Goal: Share content: Share content

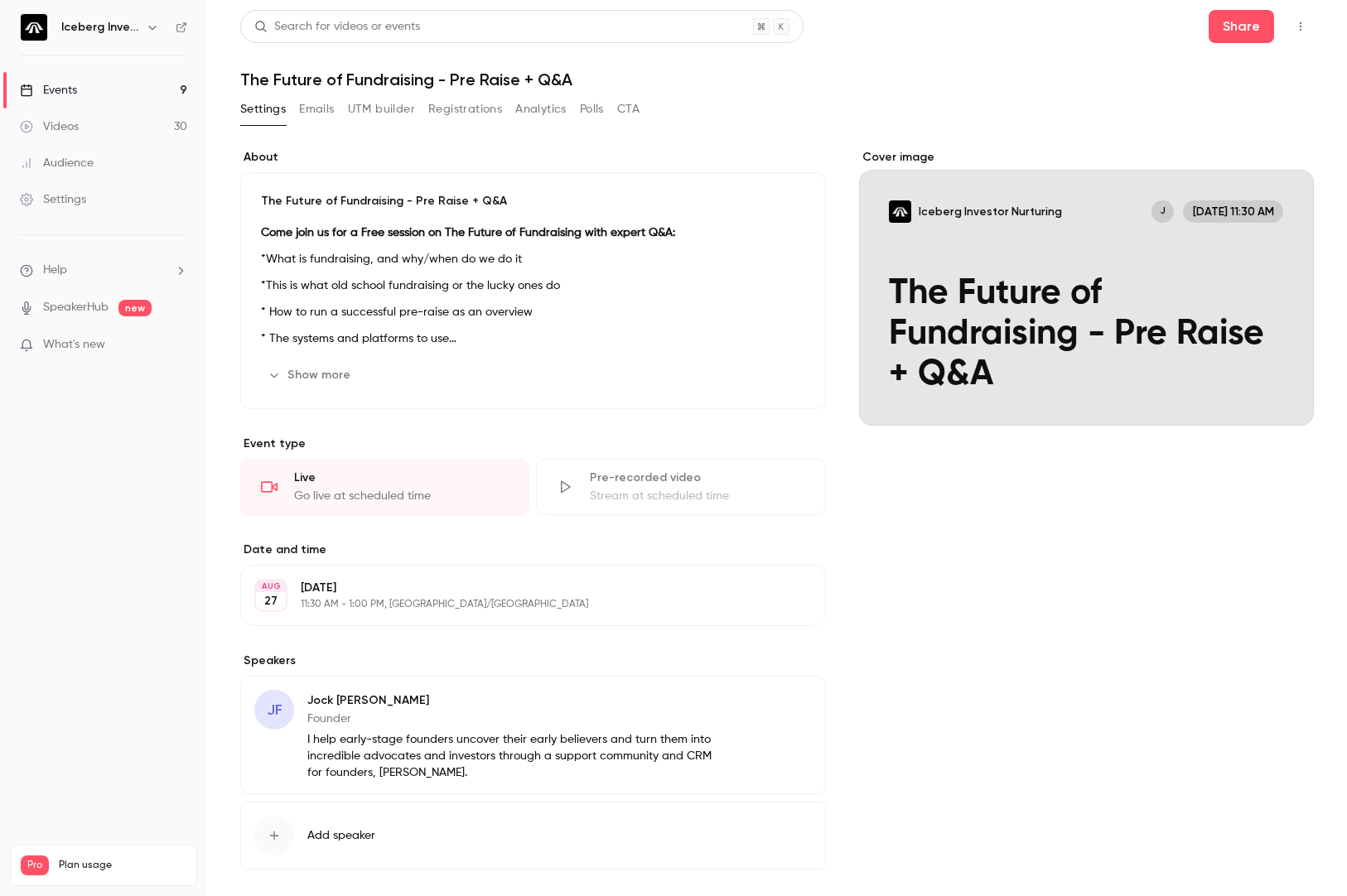
click at [312, 114] on button "Emails" at bounding box center [316, 109] width 34 height 27
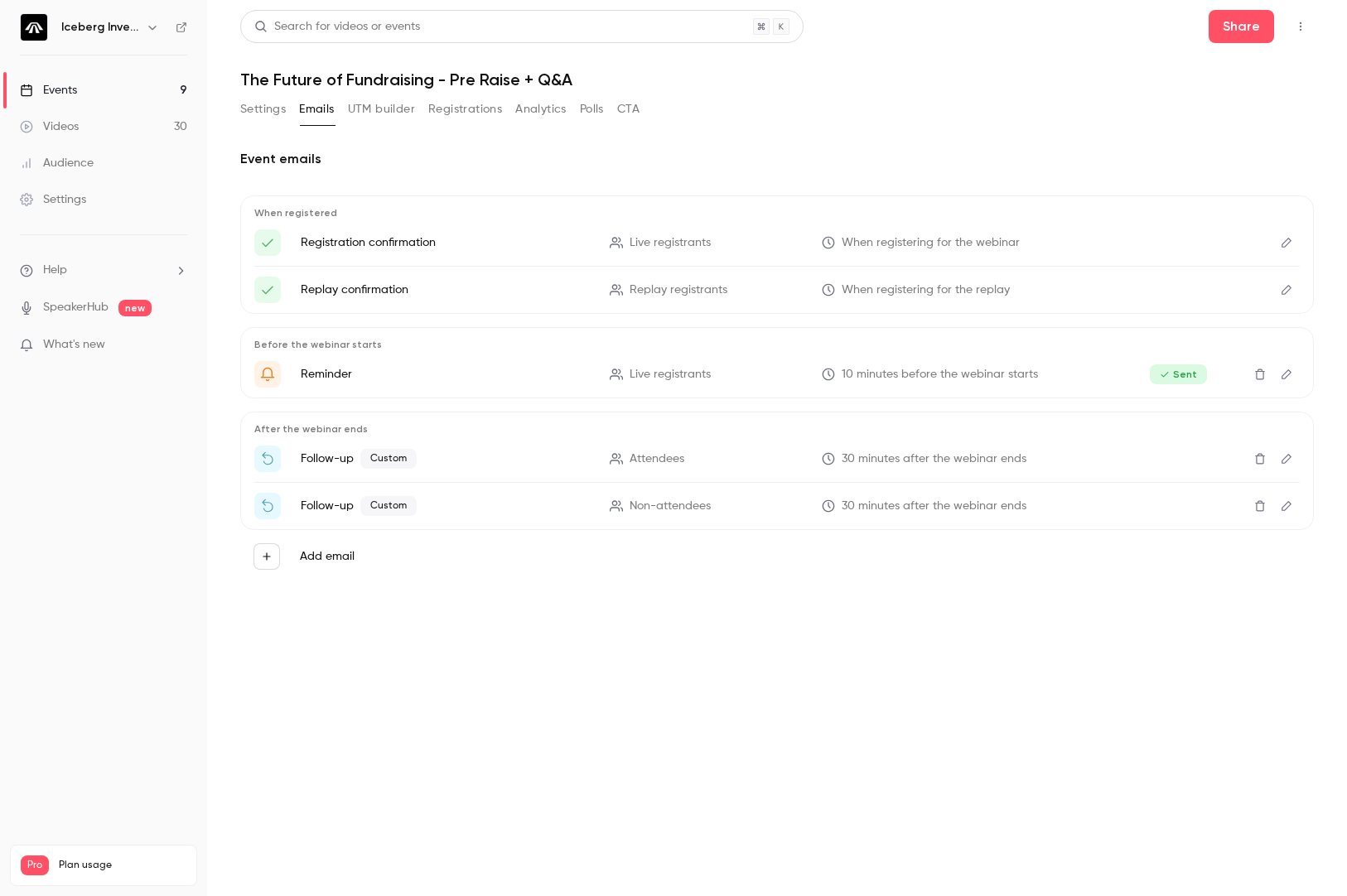
click at [1291, 456] on icon "Edit" at bounding box center [1286, 459] width 13 height 12
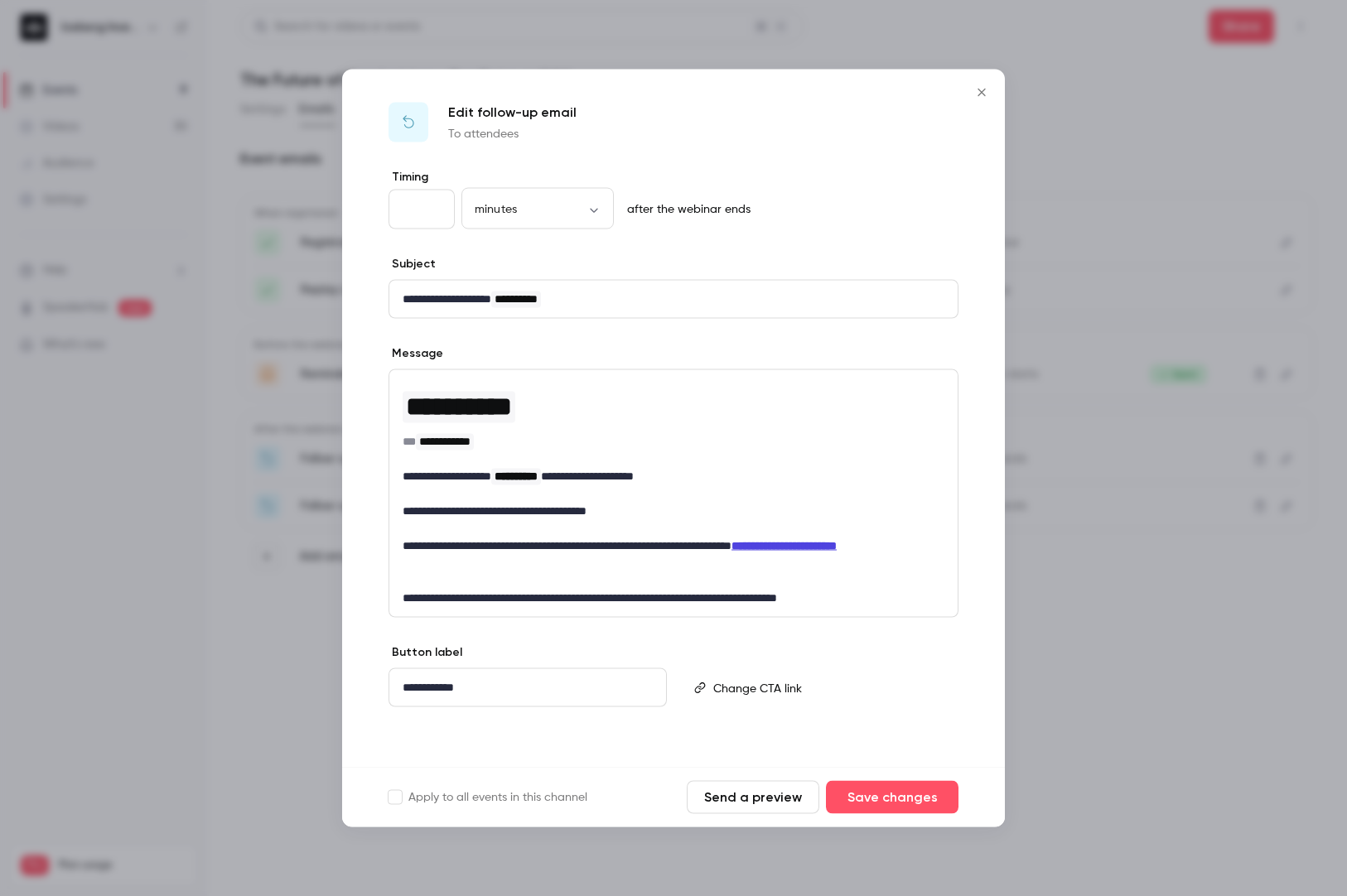
click at [888, 599] on p "**********" at bounding box center [674, 598] width 542 height 18
click at [663, 505] on p "**********" at bounding box center [674, 512] width 542 height 18
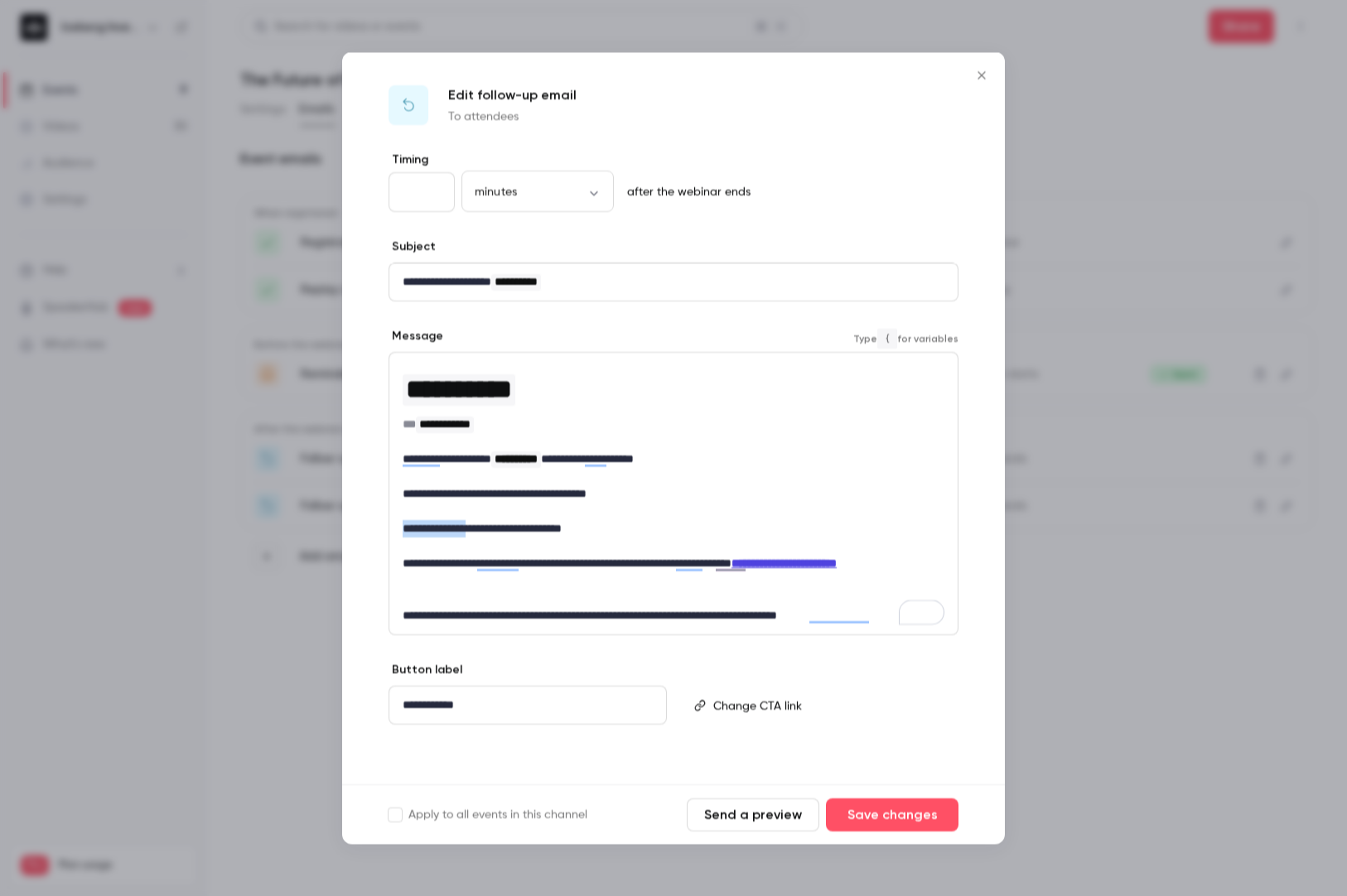
drag, startPoint x: 485, startPoint y: 522, endPoint x: 402, endPoint y: 519, distance: 83.1
click at [402, 519] on div "**********" at bounding box center [673, 493] width 568 height 282
click at [422, 553] on icon "link" at bounding box center [421, 559] width 13 height 12
type input "**********"
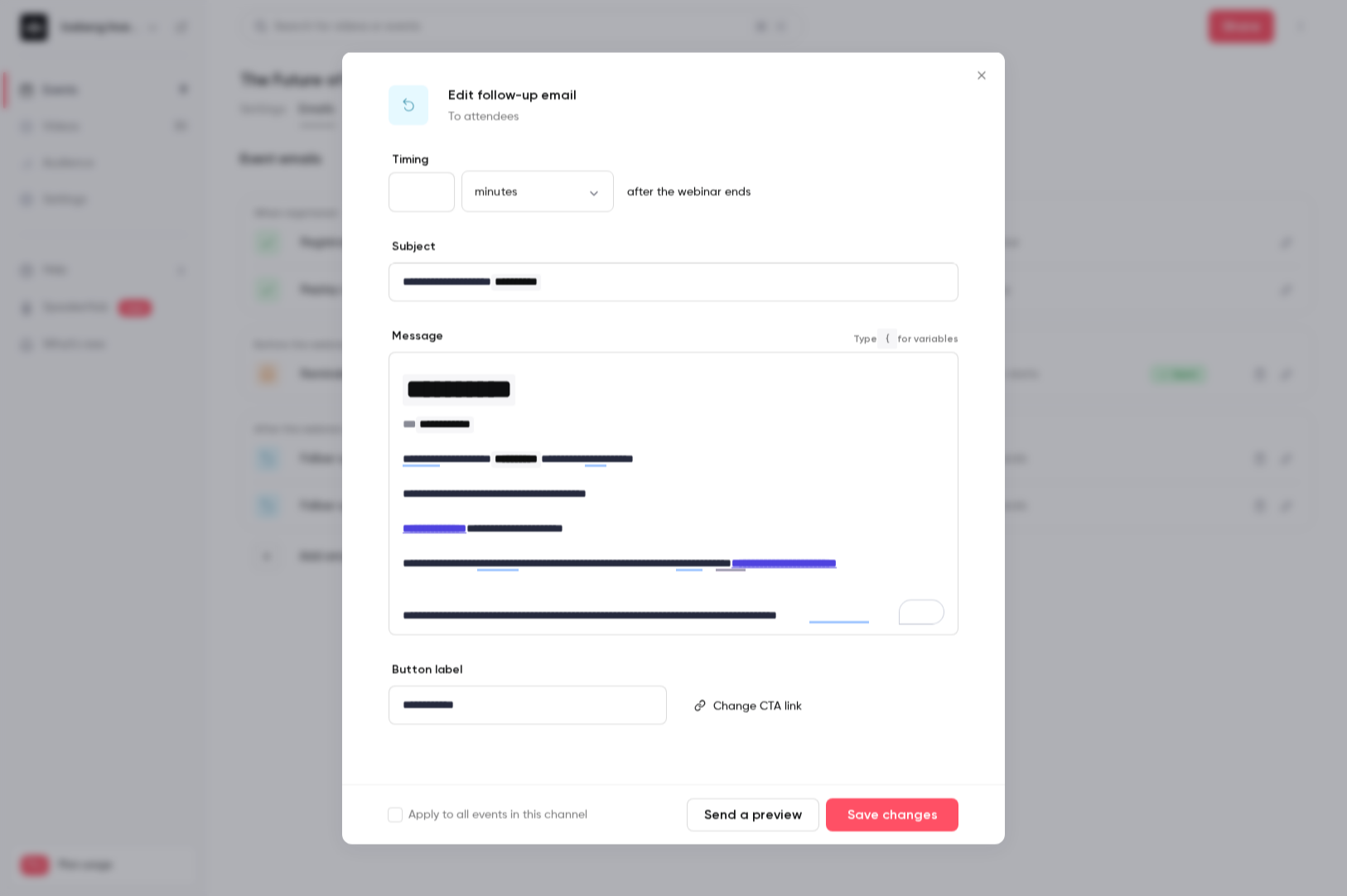
click at [573, 520] on p "**********" at bounding box center [674, 528] width 542 height 18
copy p "**********"
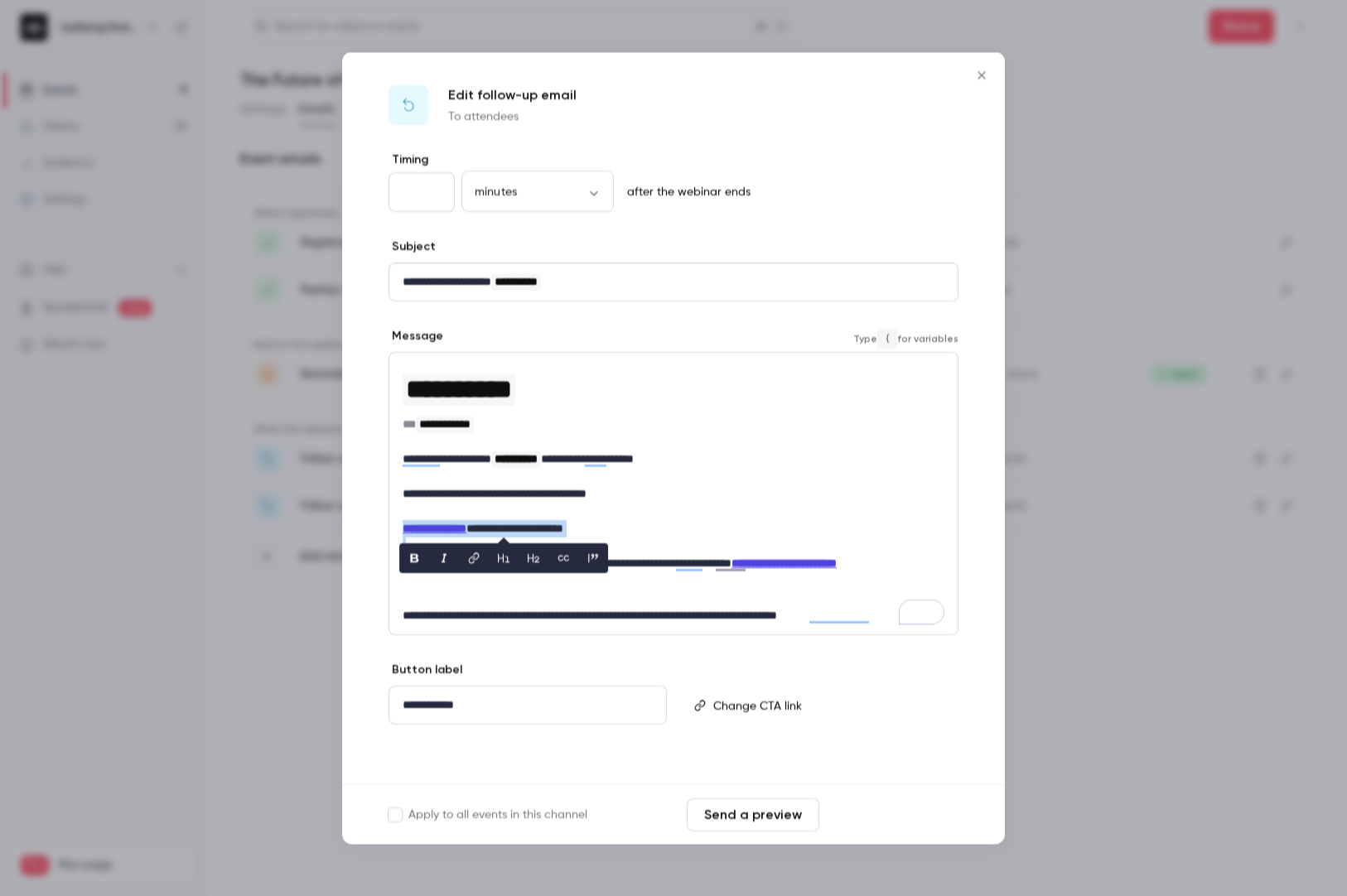
click at [897, 803] on button "Save changes" at bounding box center [893, 814] width 133 height 33
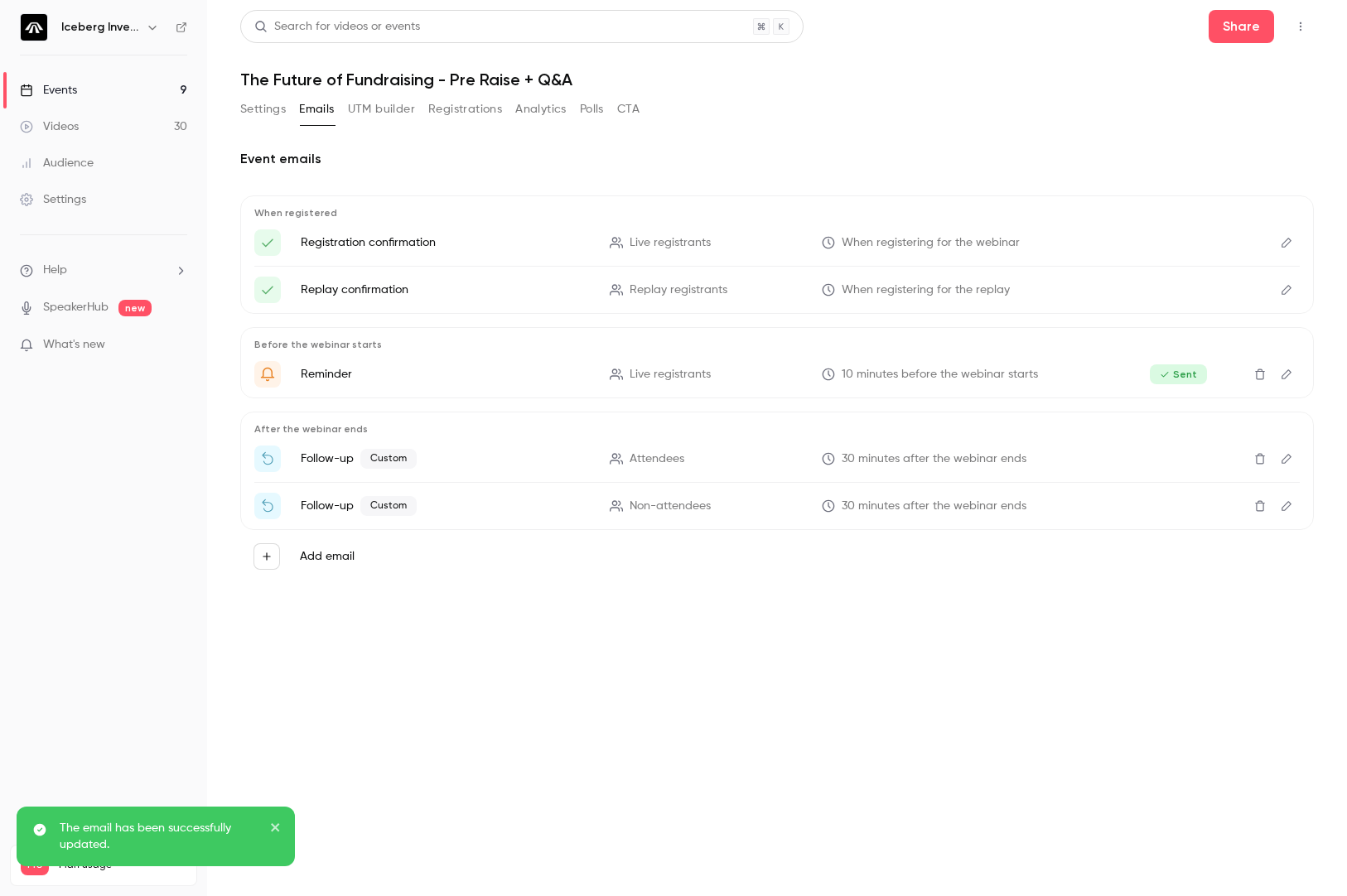
click at [1292, 504] on icon "Edit" at bounding box center [1286, 506] width 13 height 12
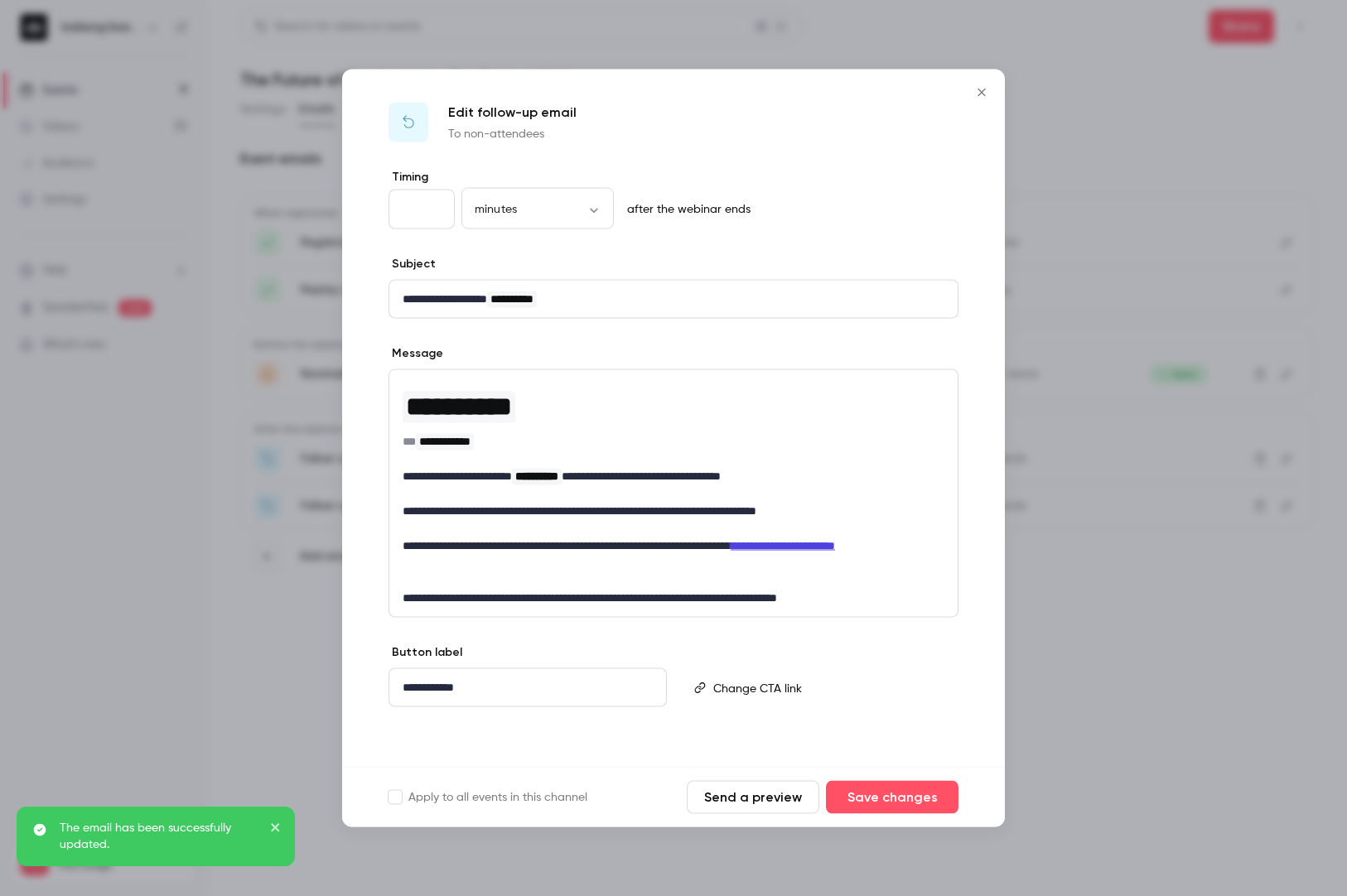
click at [844, 511] on p "**********" at bounding box center [674, 512] width 542 height 18
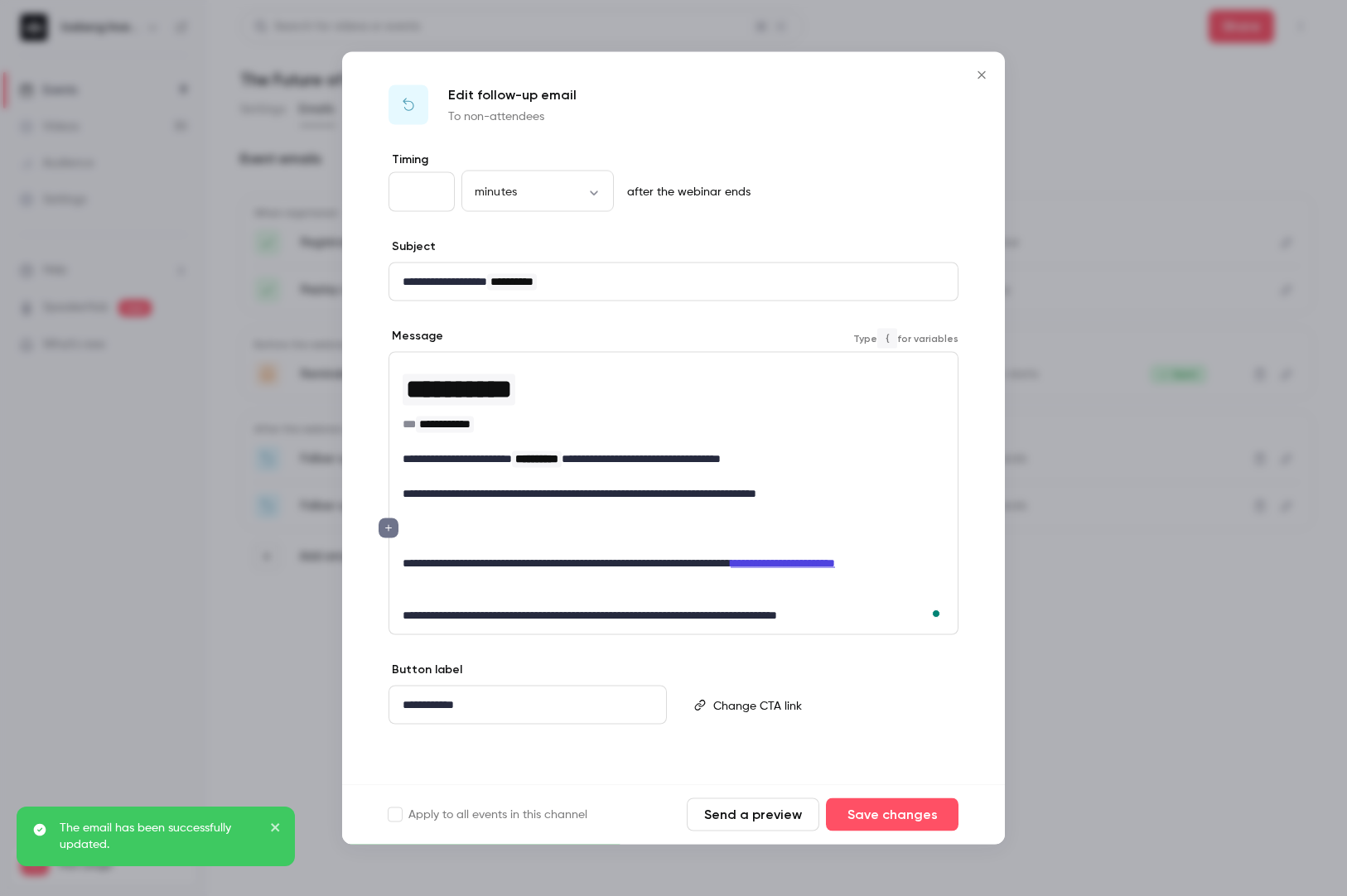
scroll to position [0, 0]
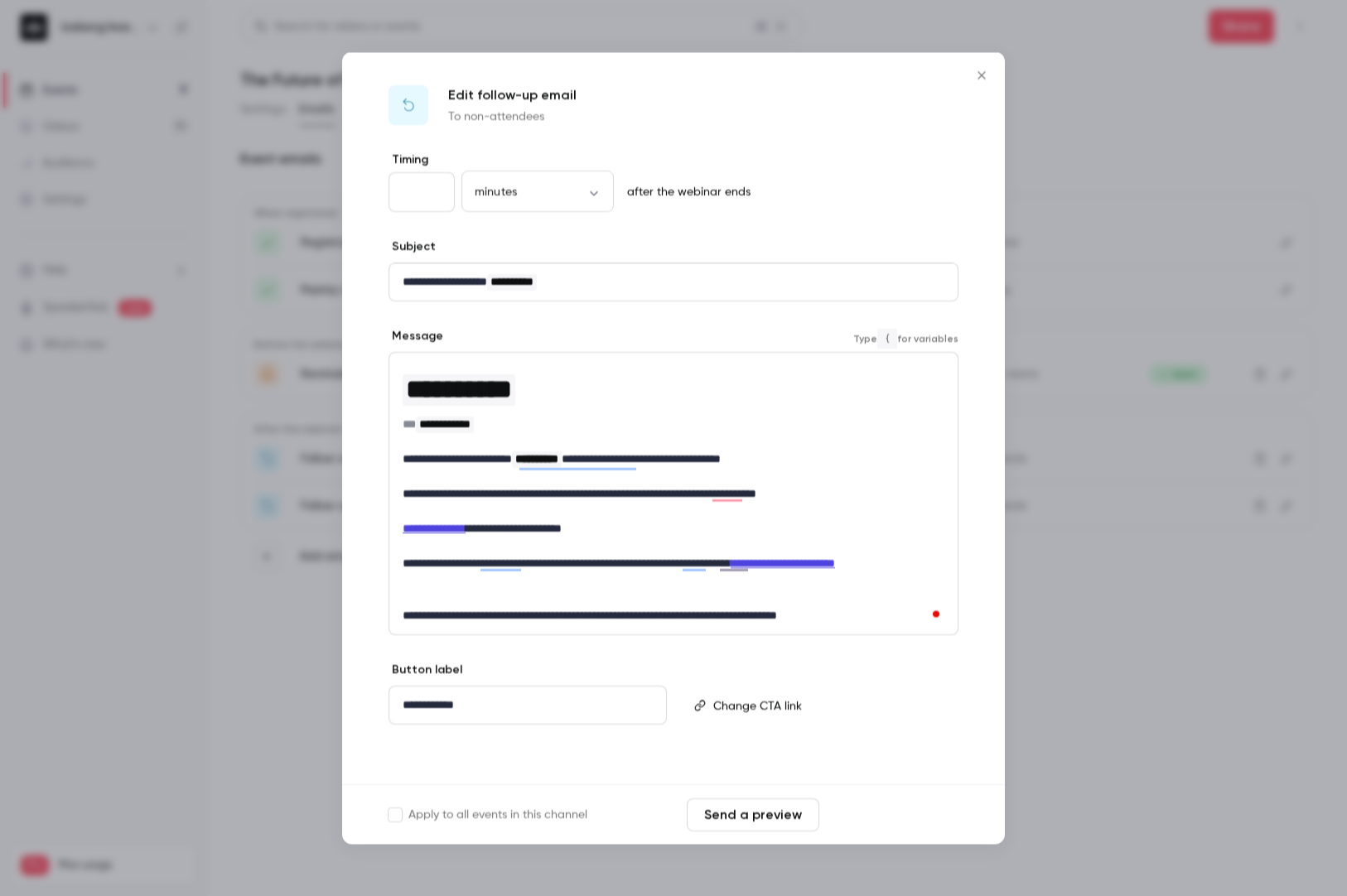
click at [886, 798] on button "Save changes" at bounding box center [893, 814] width 133 height 33
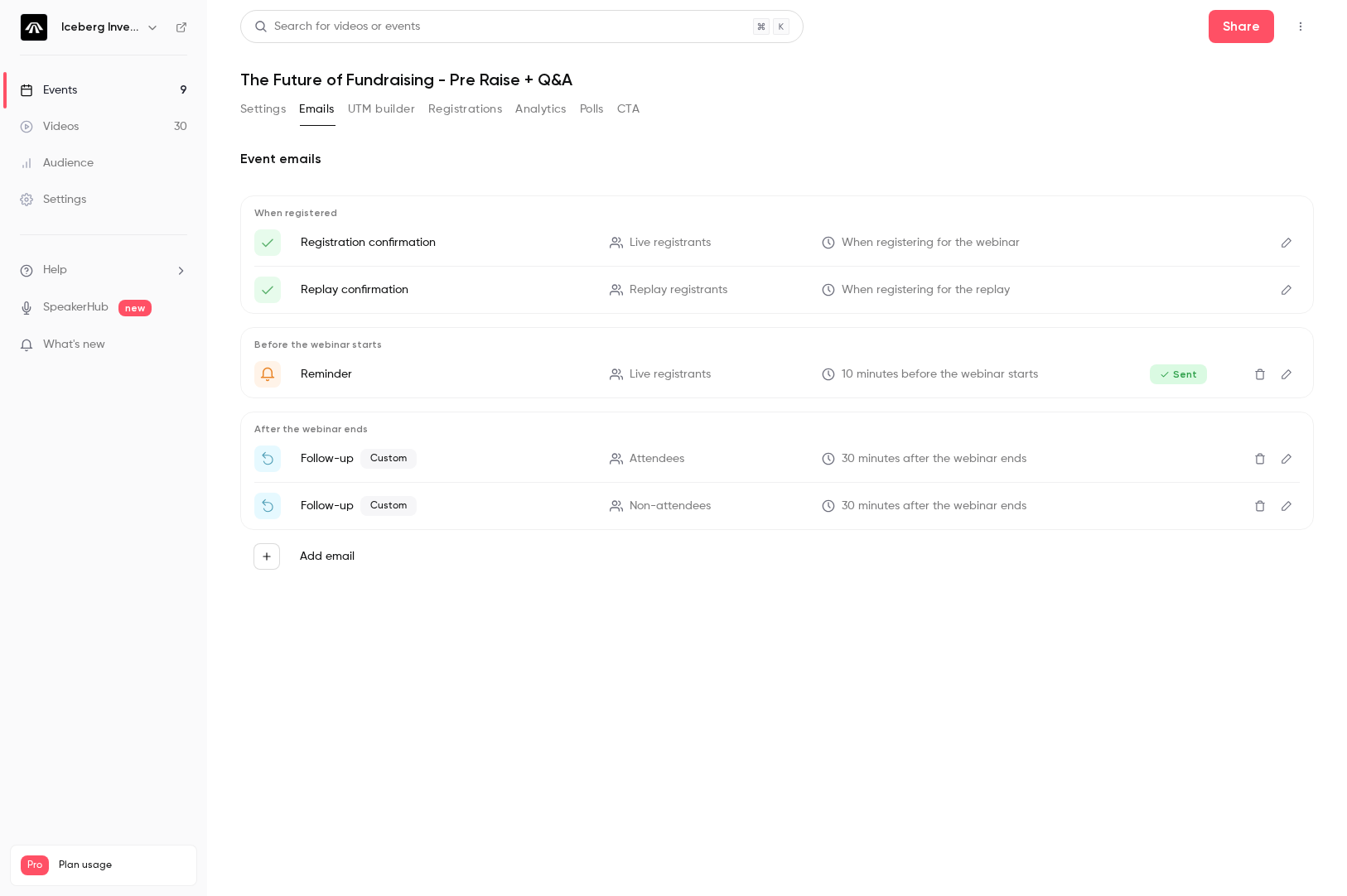
click at [63, 93] on div "Events" at bounding box center [49, 90] width 57 height 17
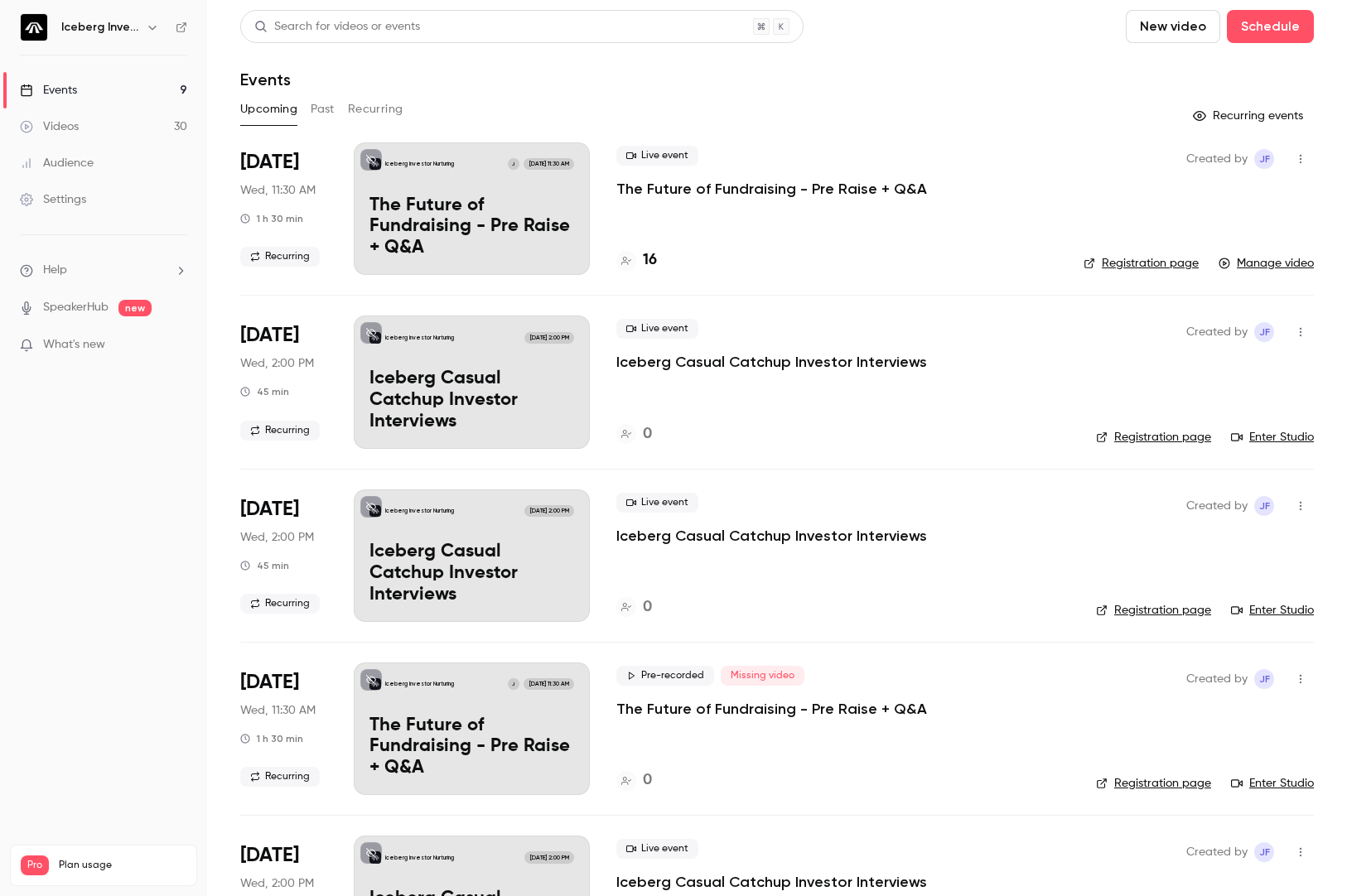
click at [798, 193] on p "The Future of Fundraising - Pre Raise + Q&A" at bounding box center [772, 189] width 310 height 20
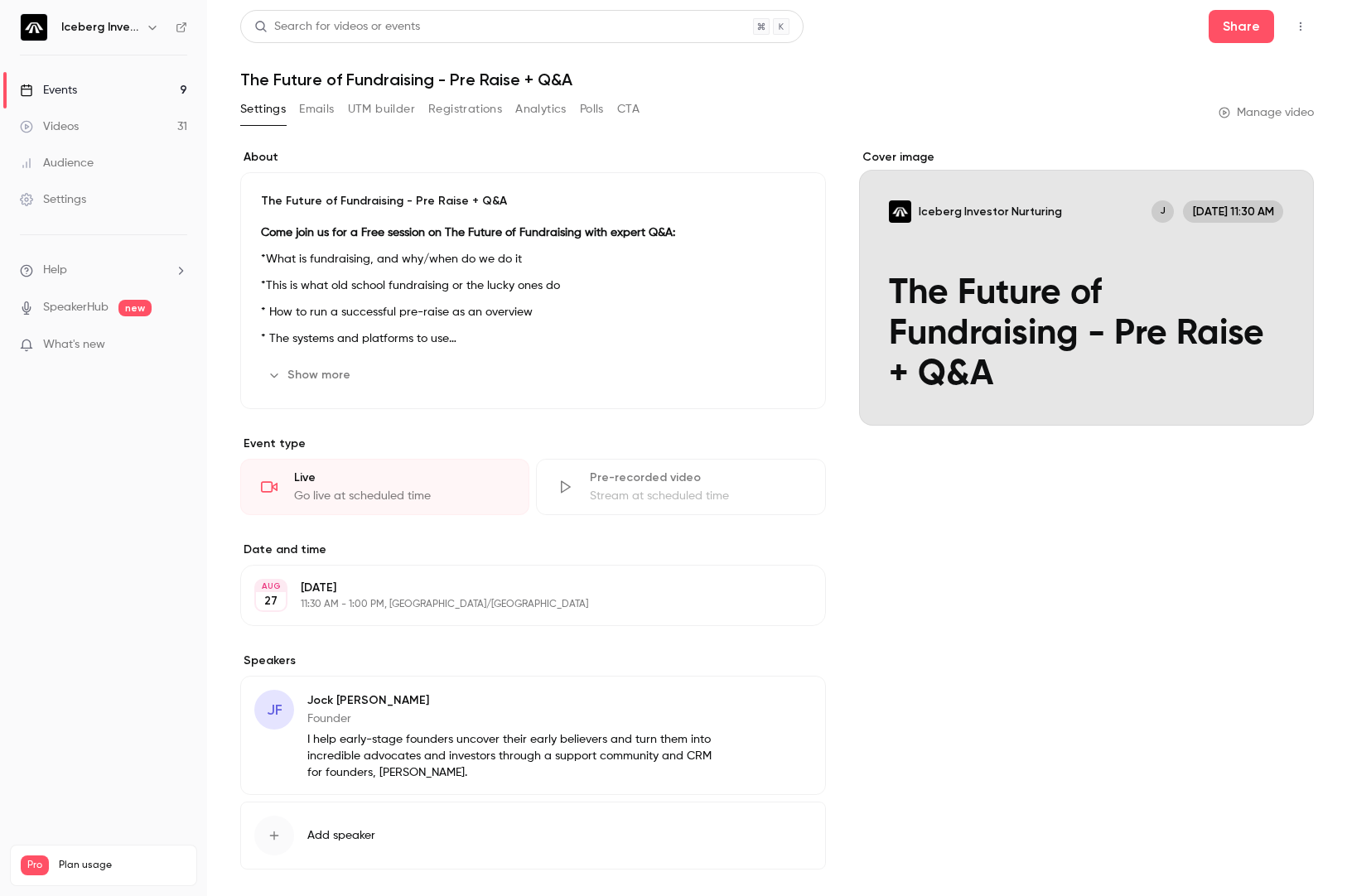
click at [487, 117] on button "Registrations" at bounding box center [465, 109] width 74 height 27
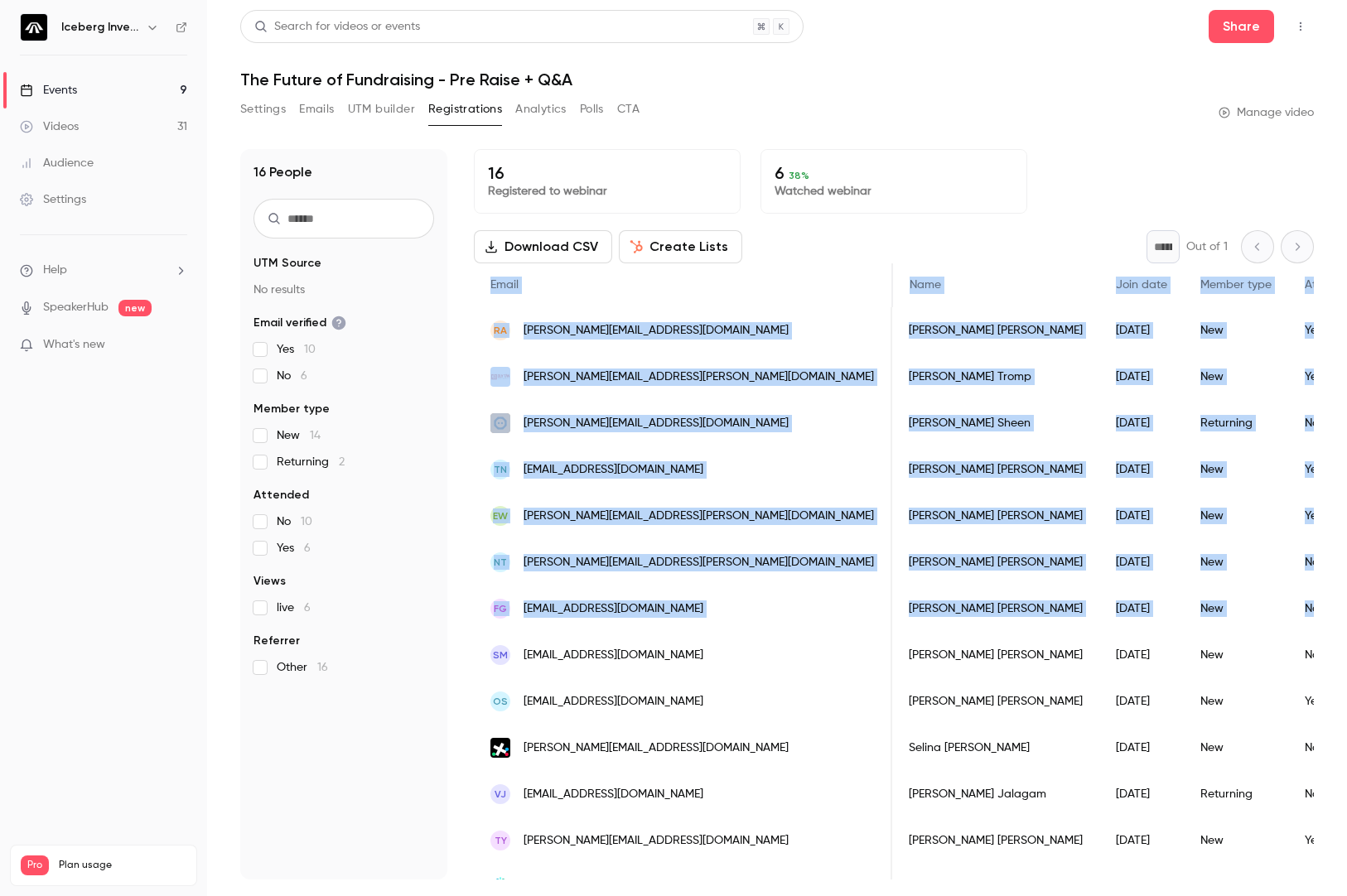
scroll to position [0, 3]
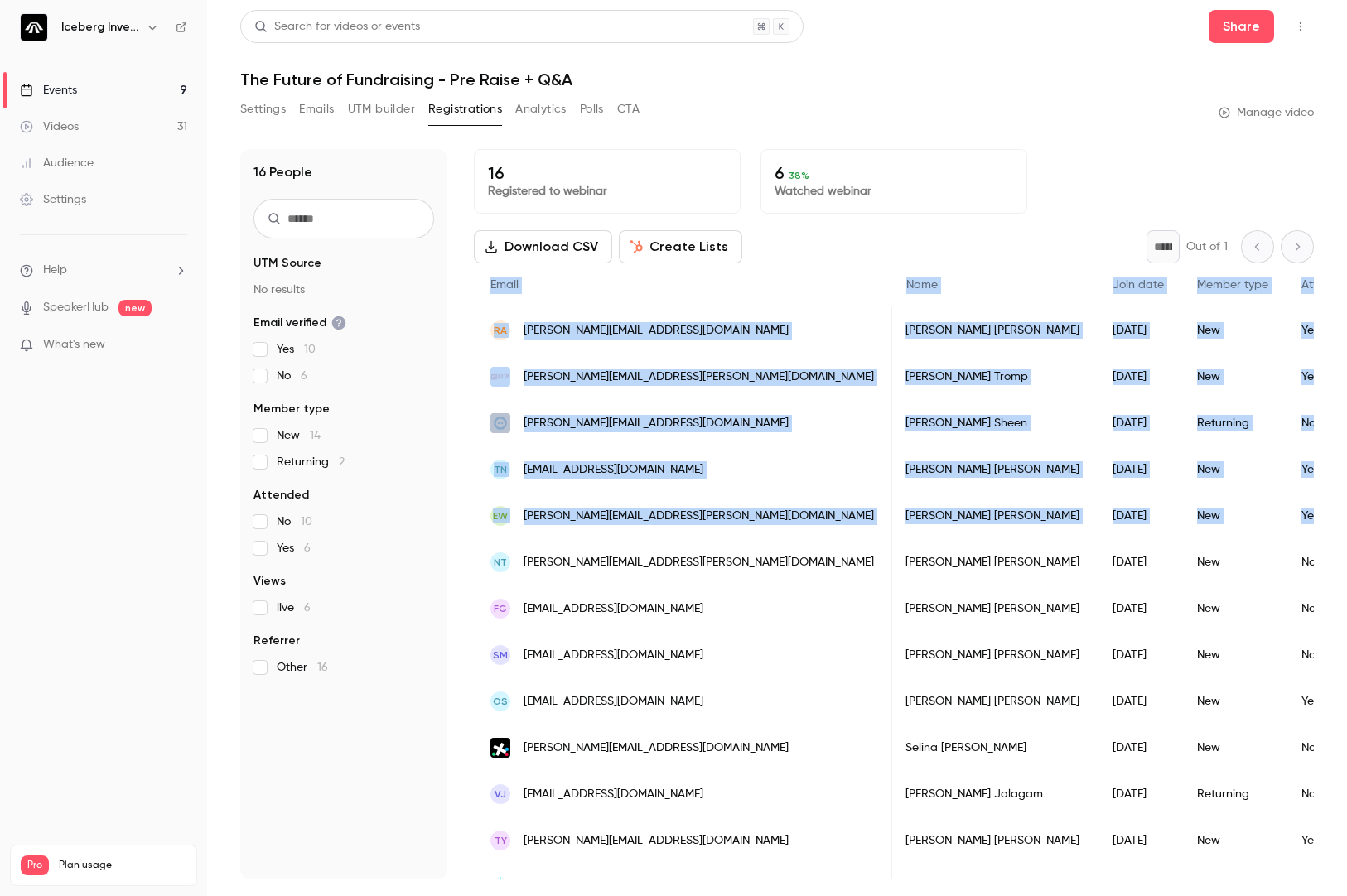
drag, startPoint x: 469, startPoint y: 310, endPoint x: 1275, endPoint y: 501, distance: 828.3
click at [1275, 501] on div "16 People UTM Source No results Email verified Yes 10 No 6 Member type New 14 R…" at bounding box center [777, 514] width 1074 height 730
copy div "Email Name Join date Member type Attended Views Which best describes you? UTM s…"
click at [167, 652] on nav "Iceberg Investor Nurturing Events 9 Videos 31 Audience Settings Help SpeakerHub…" at bounding box center [103, 448] width 207 height 896
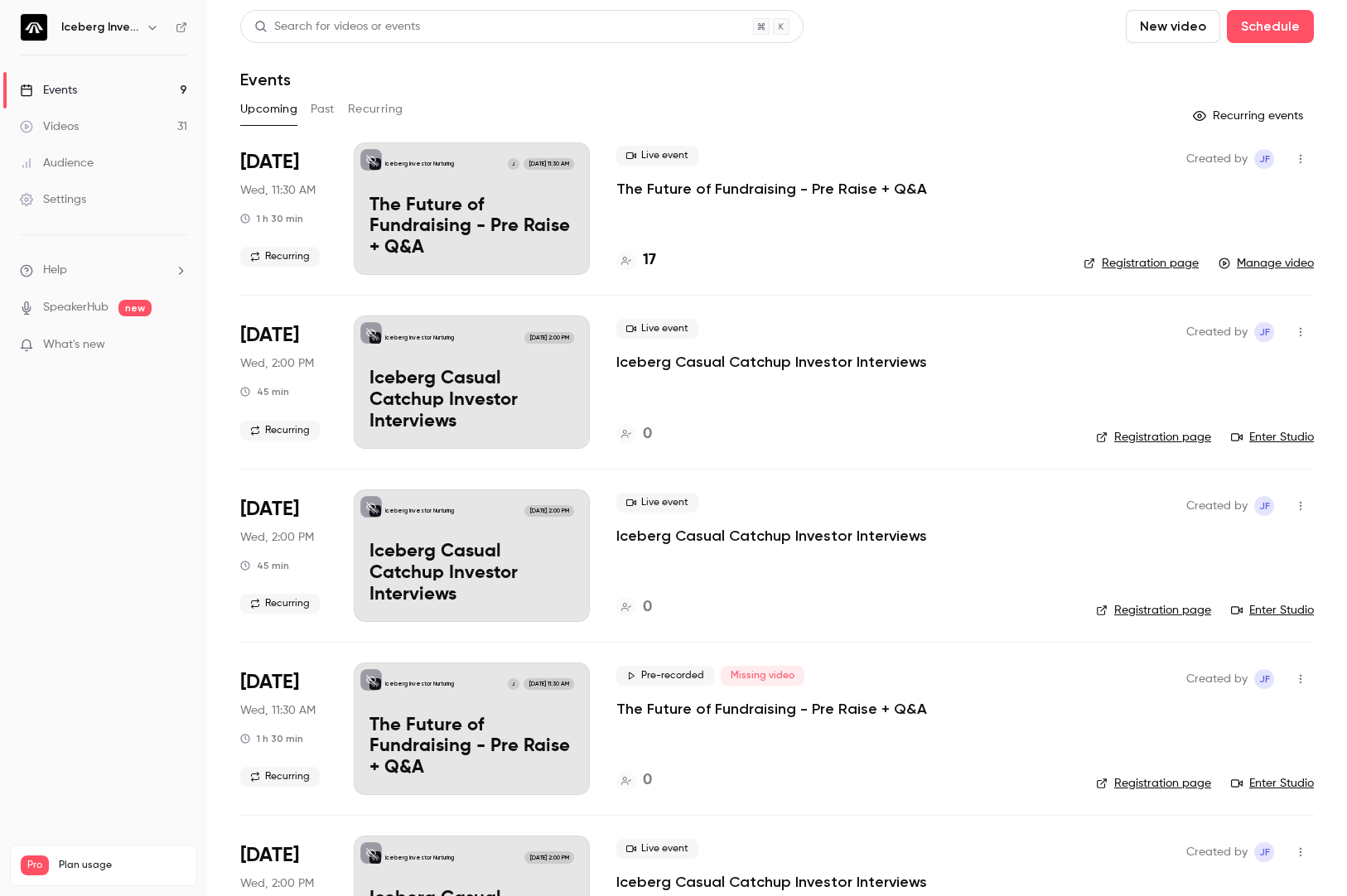
click at [711, 188] on p "The Future of Fundraising - Pre Raise + Q&A" at bounding box center [772, 189] width 310 height 20
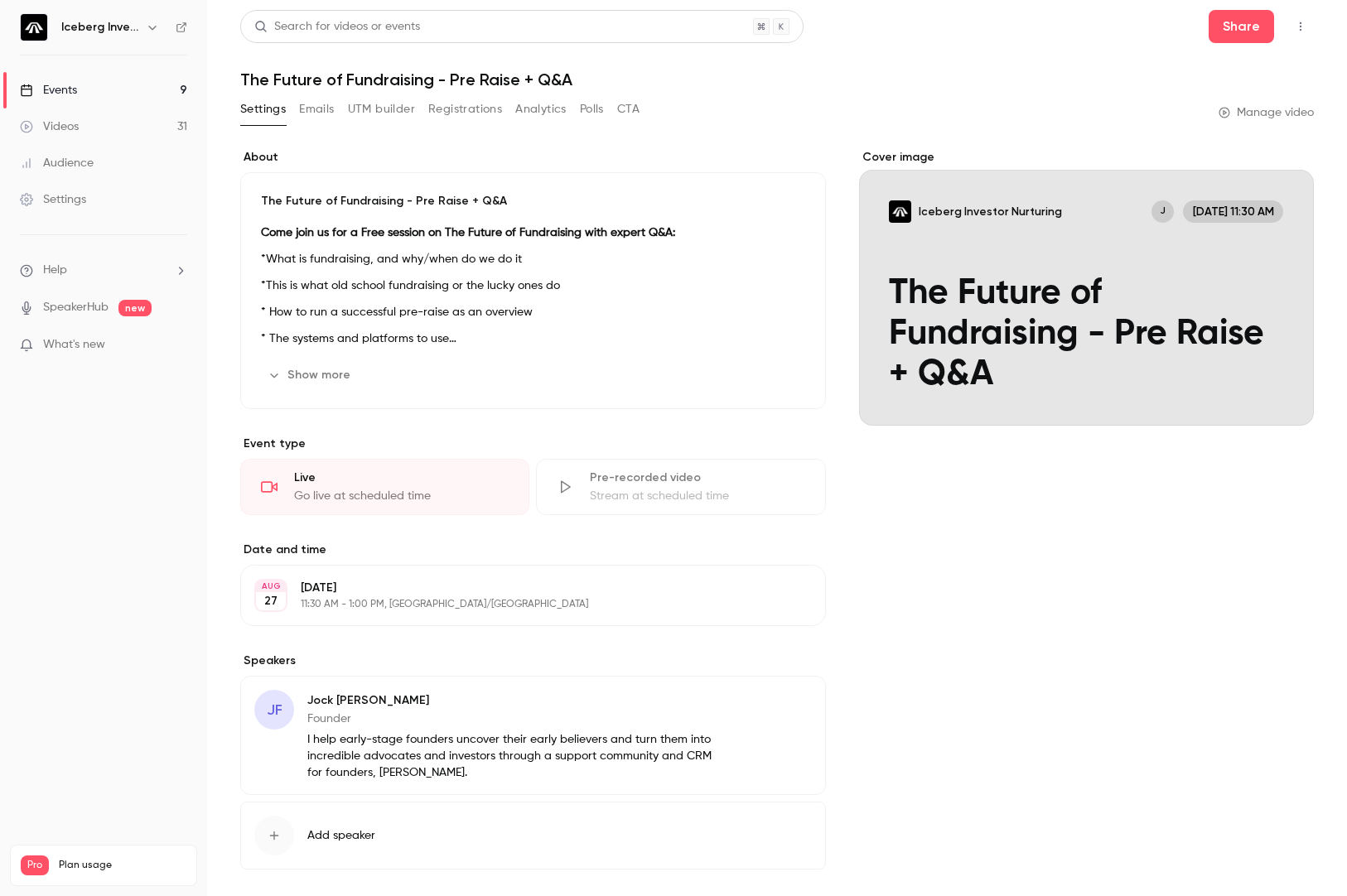
click at [1275, 29] on div "Share" at bounding box center [1261, 26] width 105 height 33
click at [1287, 29] on button "button" at bounding box center [1301, 27] width 27 height 27
click at [1285, 29] on div at bounding box center [673, 448] width 1347 height 896
click at [1226, 27] on button "Share" at bounding box center [1242, 26] width 66 height 33
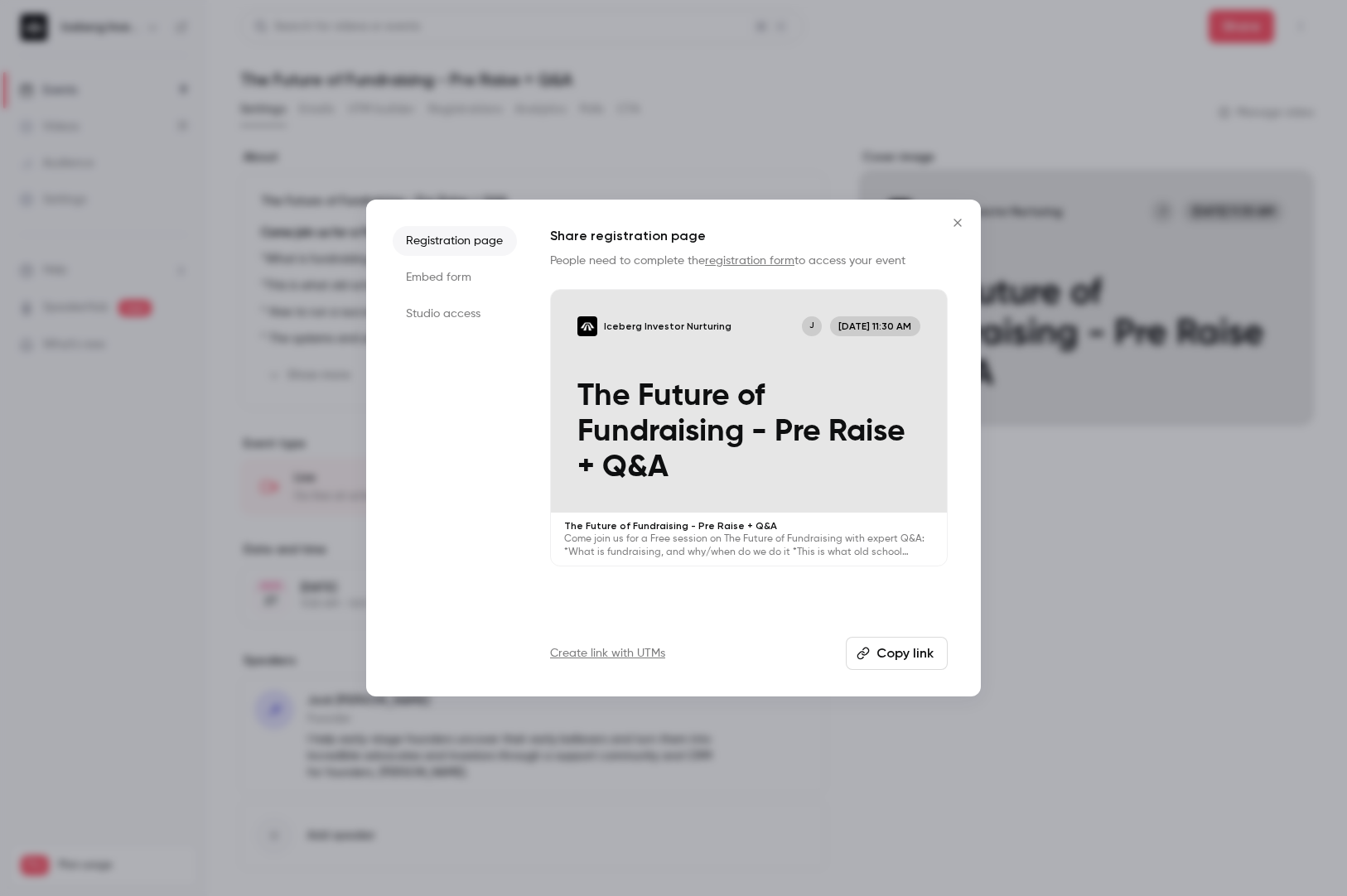
click at [1144, 686] on div at bounding box center [673, 448] width 1347 height 896
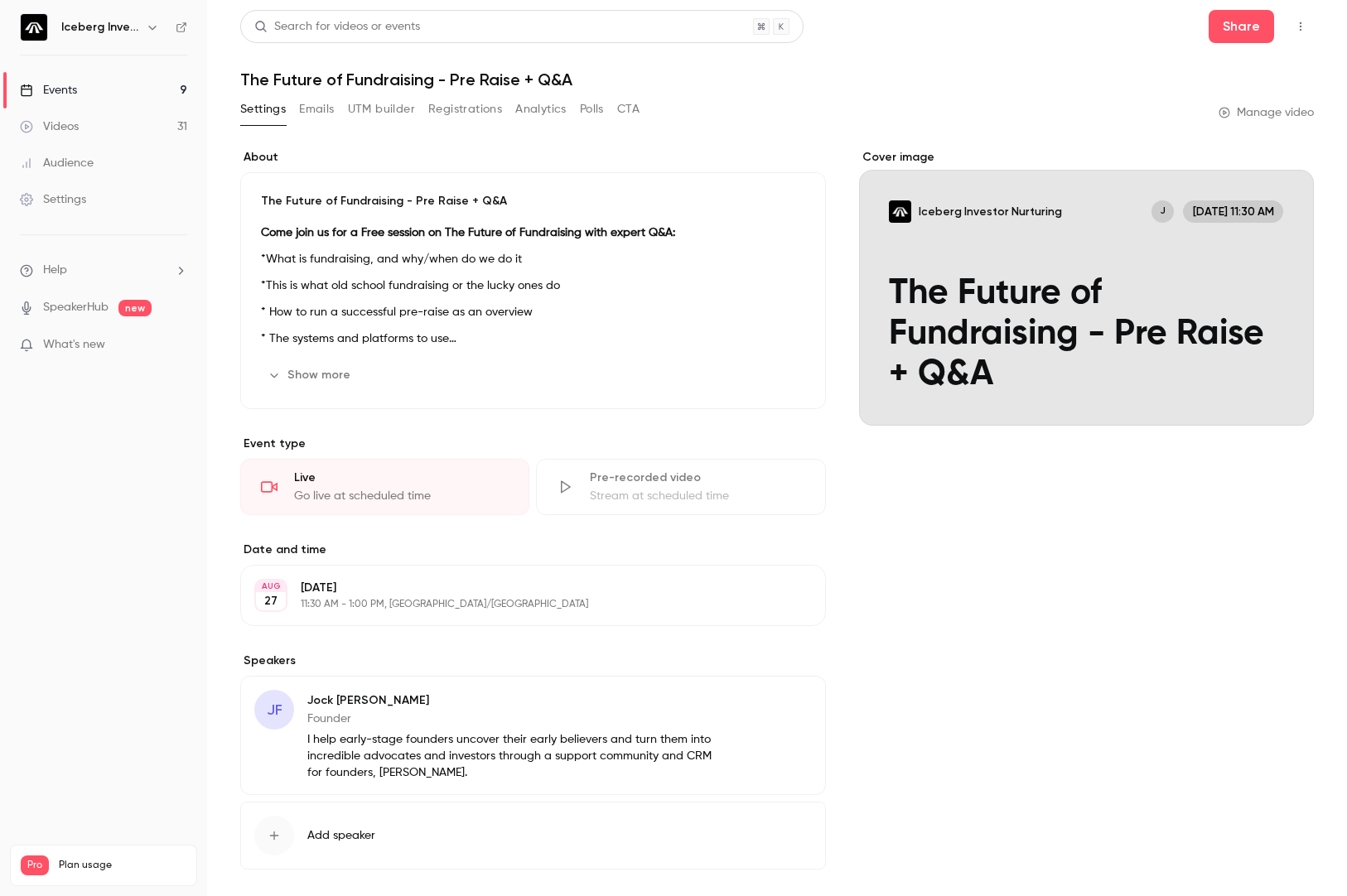
click at [1261, 114] on link "Manage video" at bounding box center [1265, 113] width 95 height 17
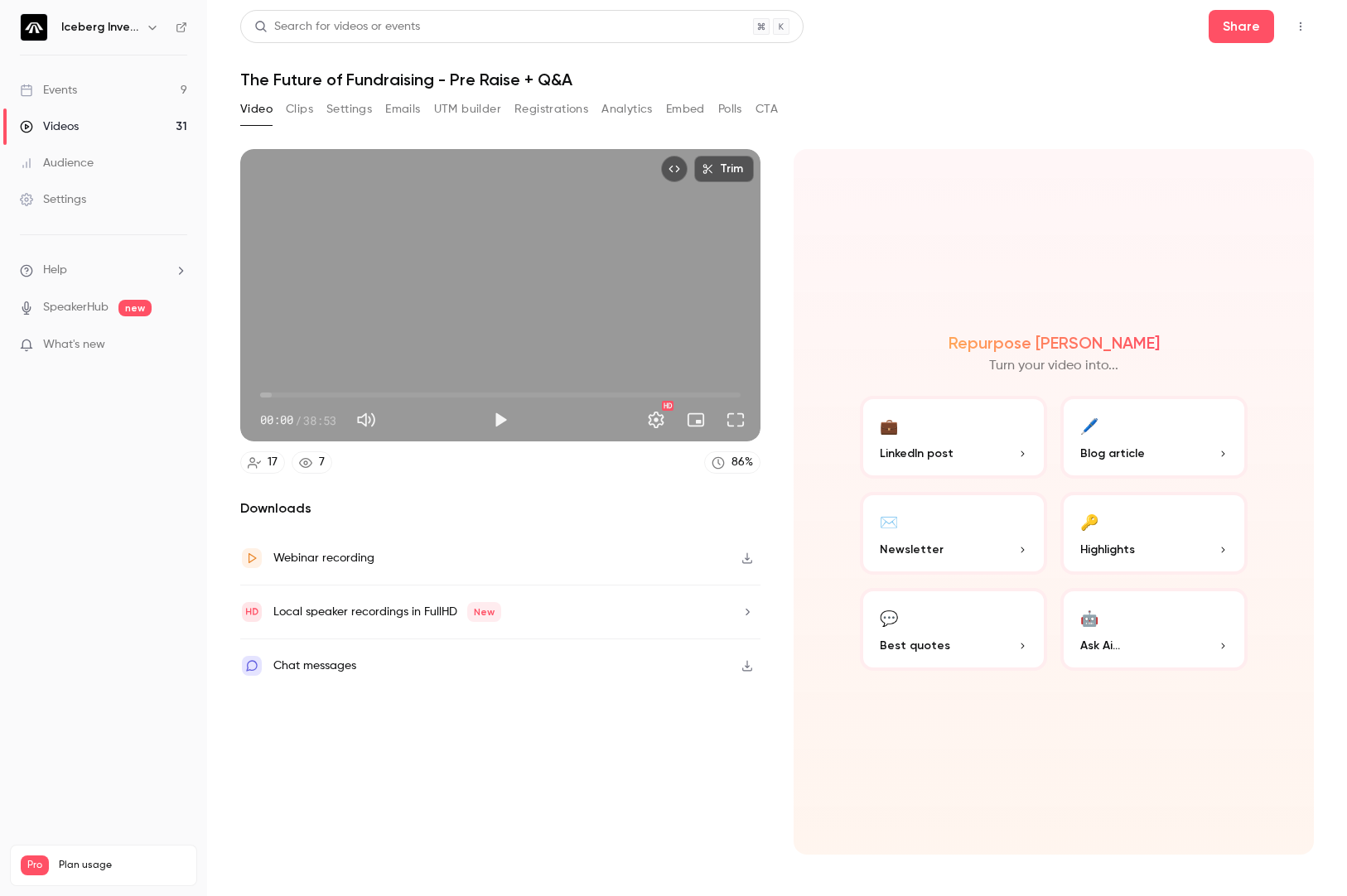
click at [1307, 27] on icon "Top Bar Actions" at bounding box center [1301, 27] width 13 height 12
click at [1249, 25] on div at bounding box center [673, 448] width 1347 height 896
click at [81, 89] on link "Events 9" at bounding box center [103, 90] width 207 height 36
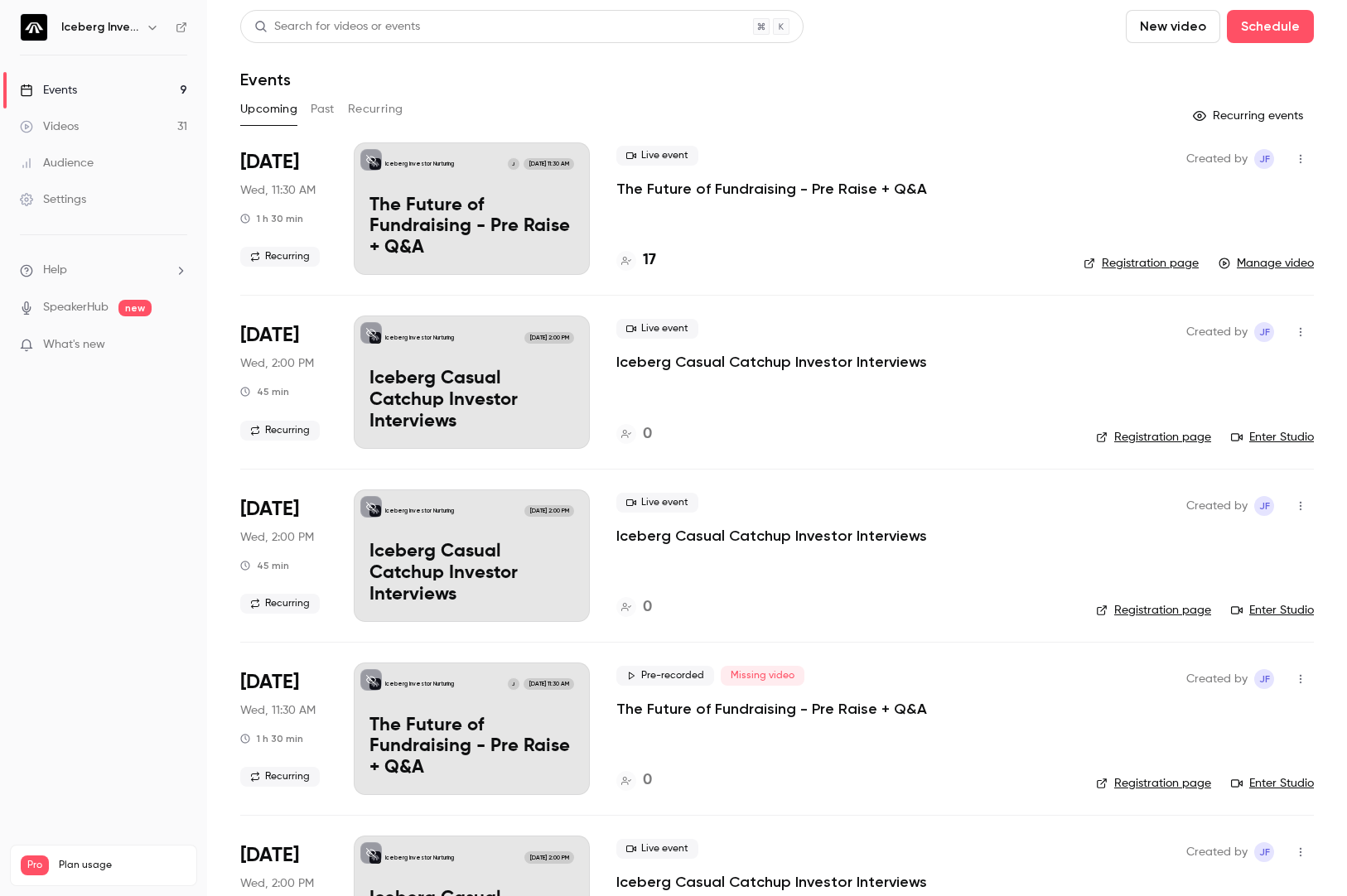
click at [1294, 156] on icon "button" at bounding box center [1301, 159] width 13 height 12
click at [1249, 203] on div "Share" at bounding box center [1224, 201] width 126 height 17
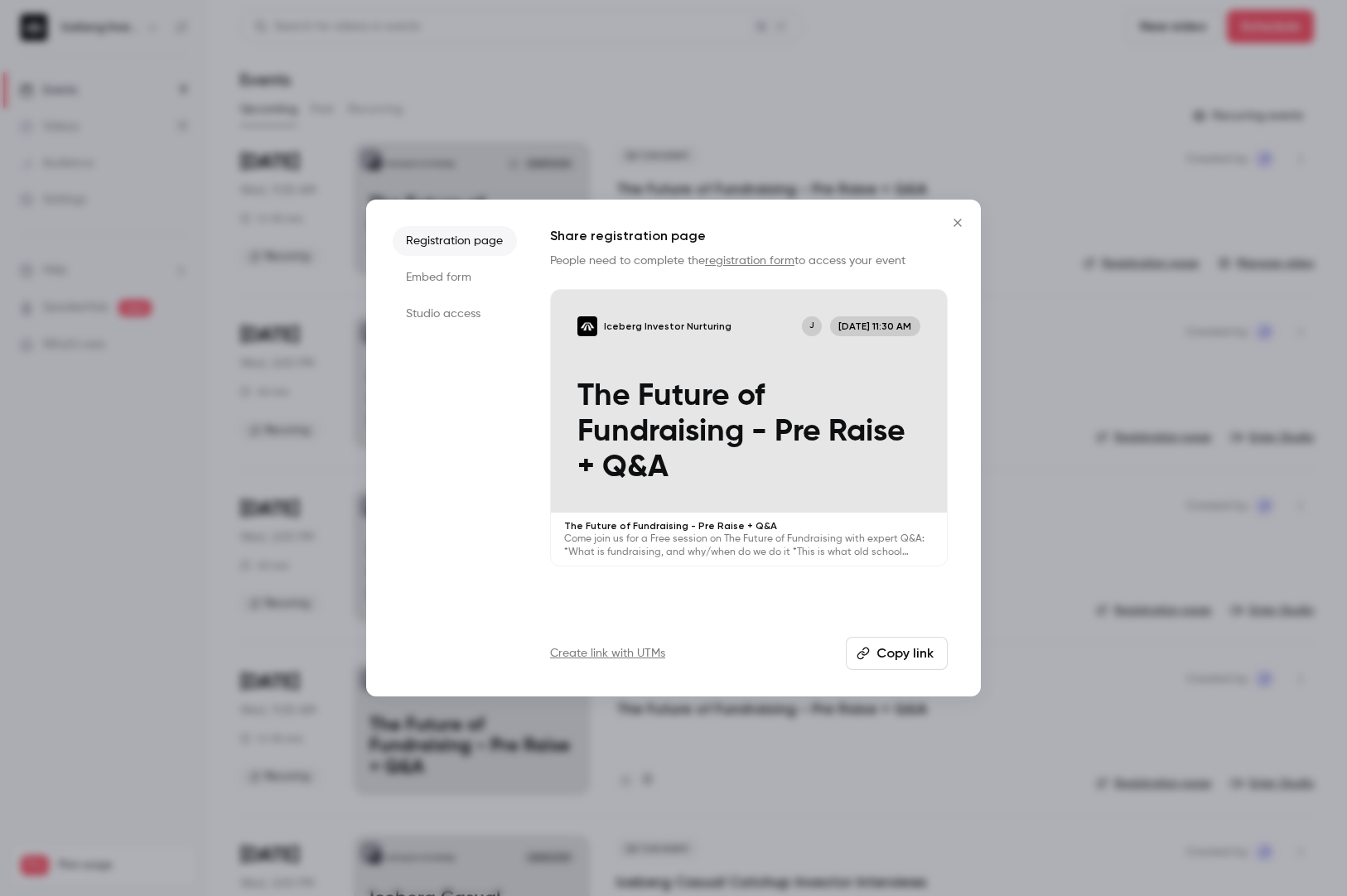
click at [899, 665] on button "Copy link" at bounding box center [896, 653] width 102 height 33
click at [566, 80] on div at bounding box center [673, 448] width 1347 height 896
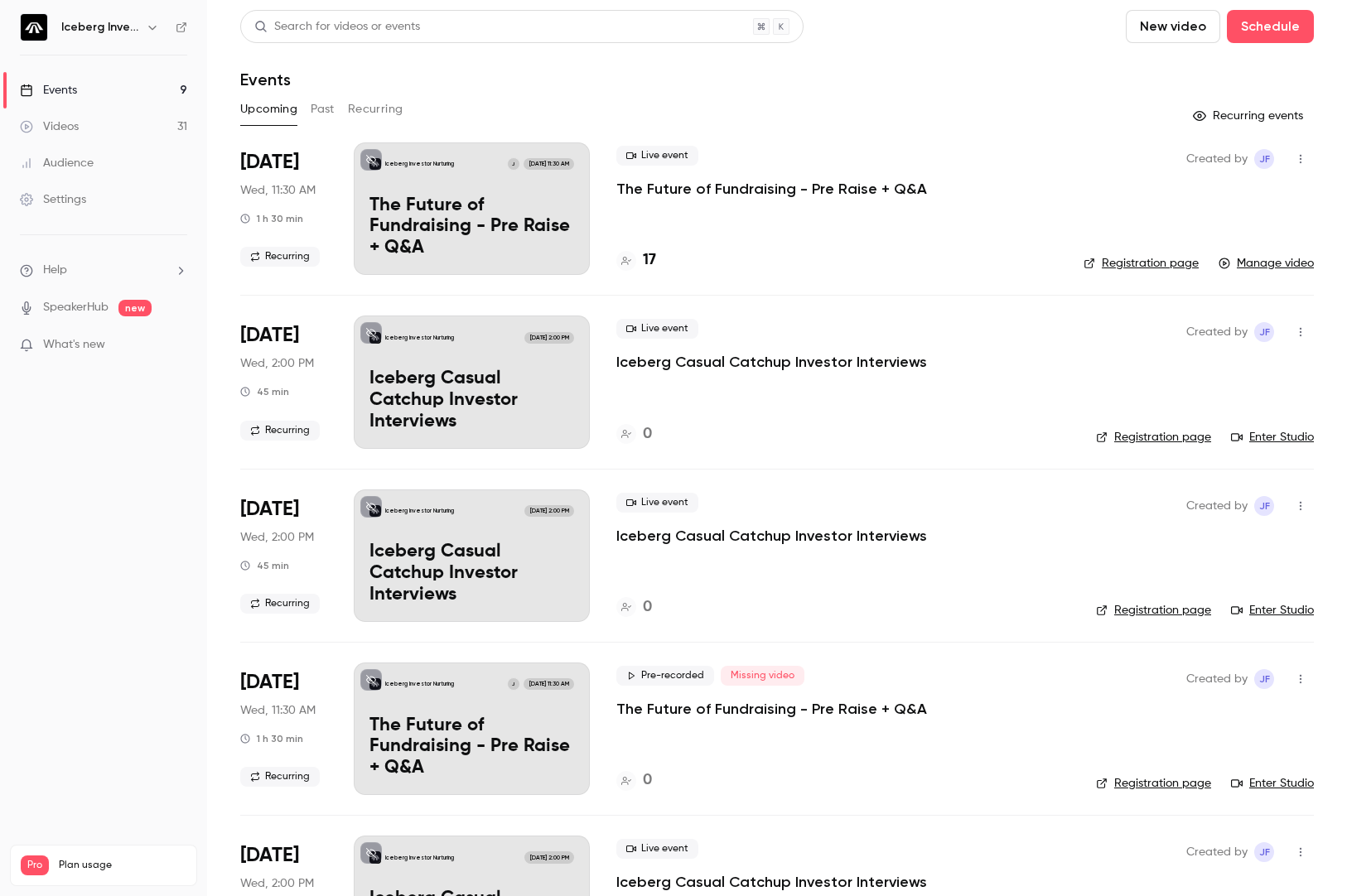
click at [741, 188] on p "The Future of Fundraising - Pre Raise + Q&A" at bounding box center [772, 189] width 310 height 20
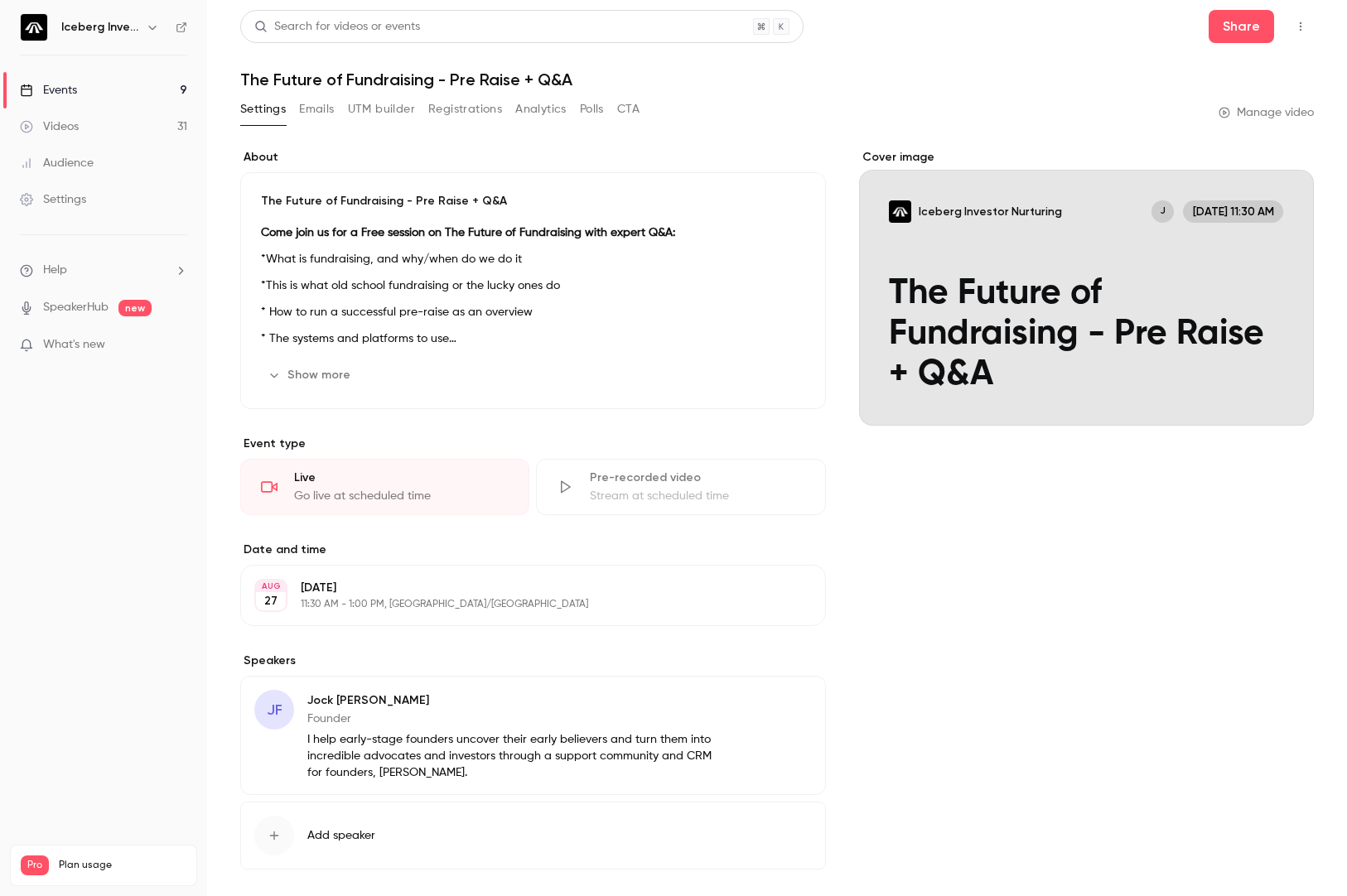
click at [314, 99] on button "Emails" at bounding box center [316, 109] width 34 height 27
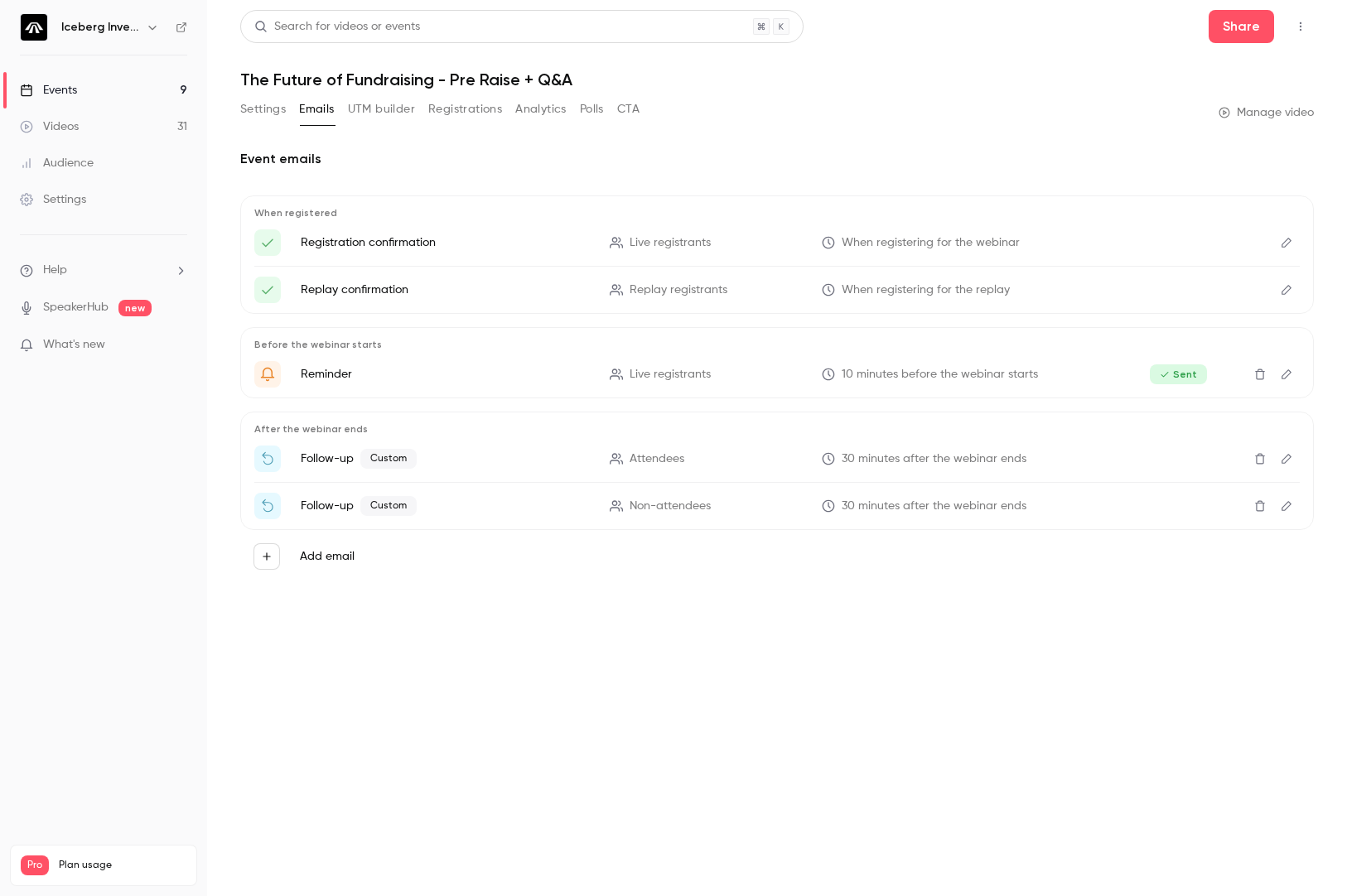
click at [1284, 454] on icon "Edit" at bounding box center [1286, 459] width 13 height 12
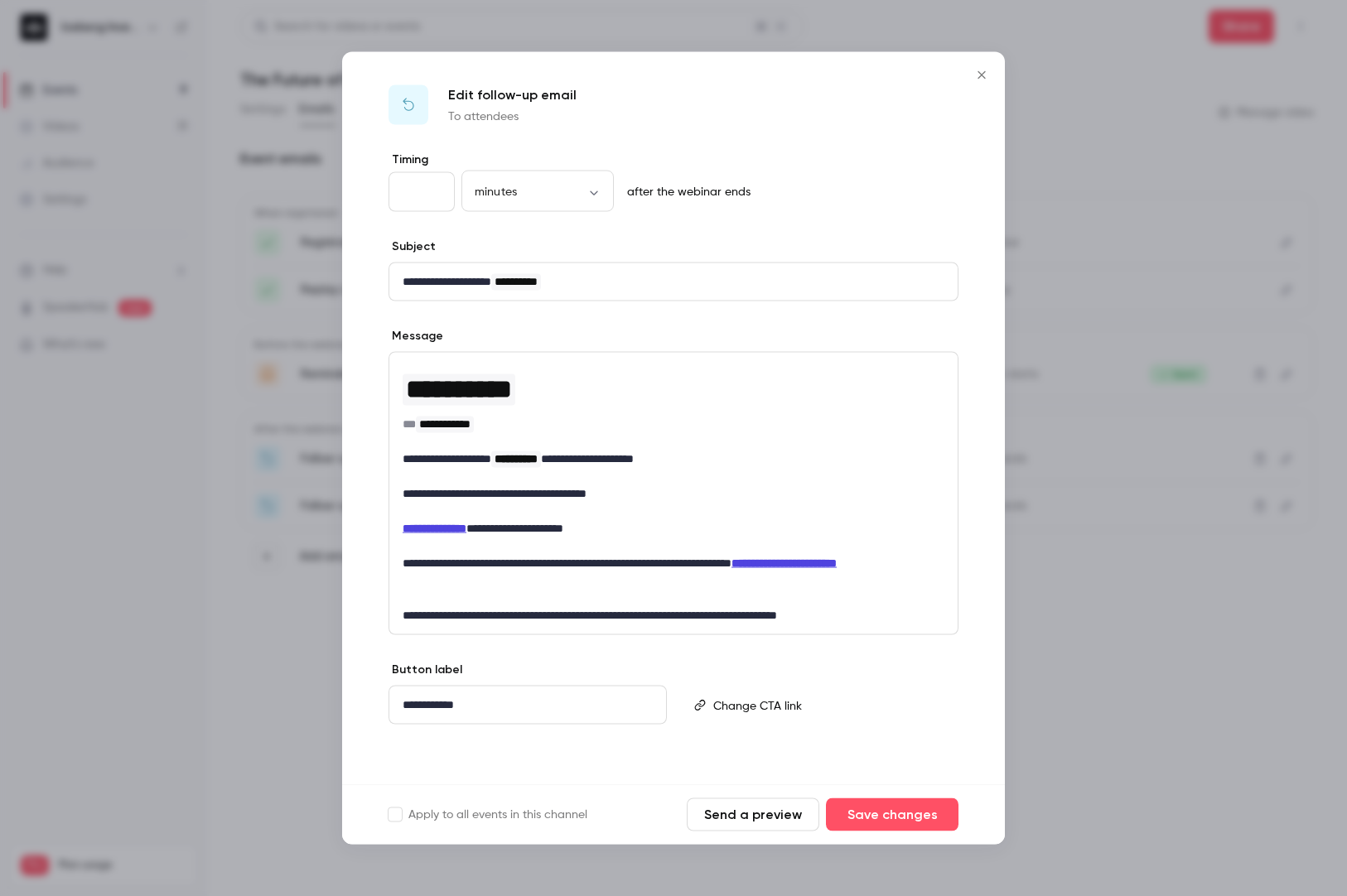
click at [445, 525] on strong "**********" at bounding box center [435, 528] width 64 height 12
click at [459, 528] on strong "**********" at bounding box center [435, 528] width 64 height 12
drag, startPoint x: 451, startPoint y: 529, endPoint x: 432, endPoint y: 533, distance: 19.4
click at [432, 533] on strong "**********" at bounding box center [435, 528] width 64 height 12
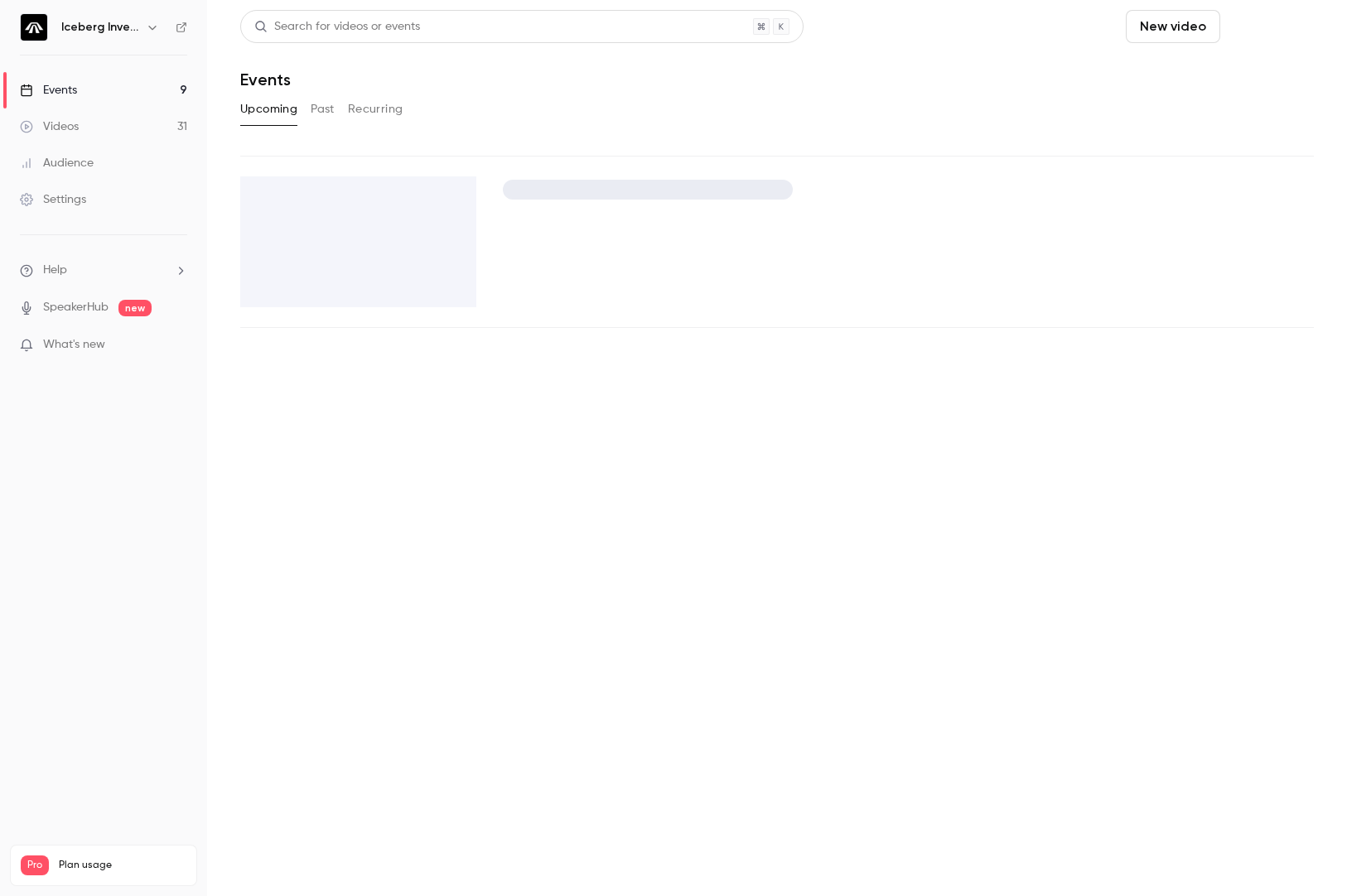
click at [1269, 29] on button "Schedule" at bounding box center [1270, 26] width 87 height 33
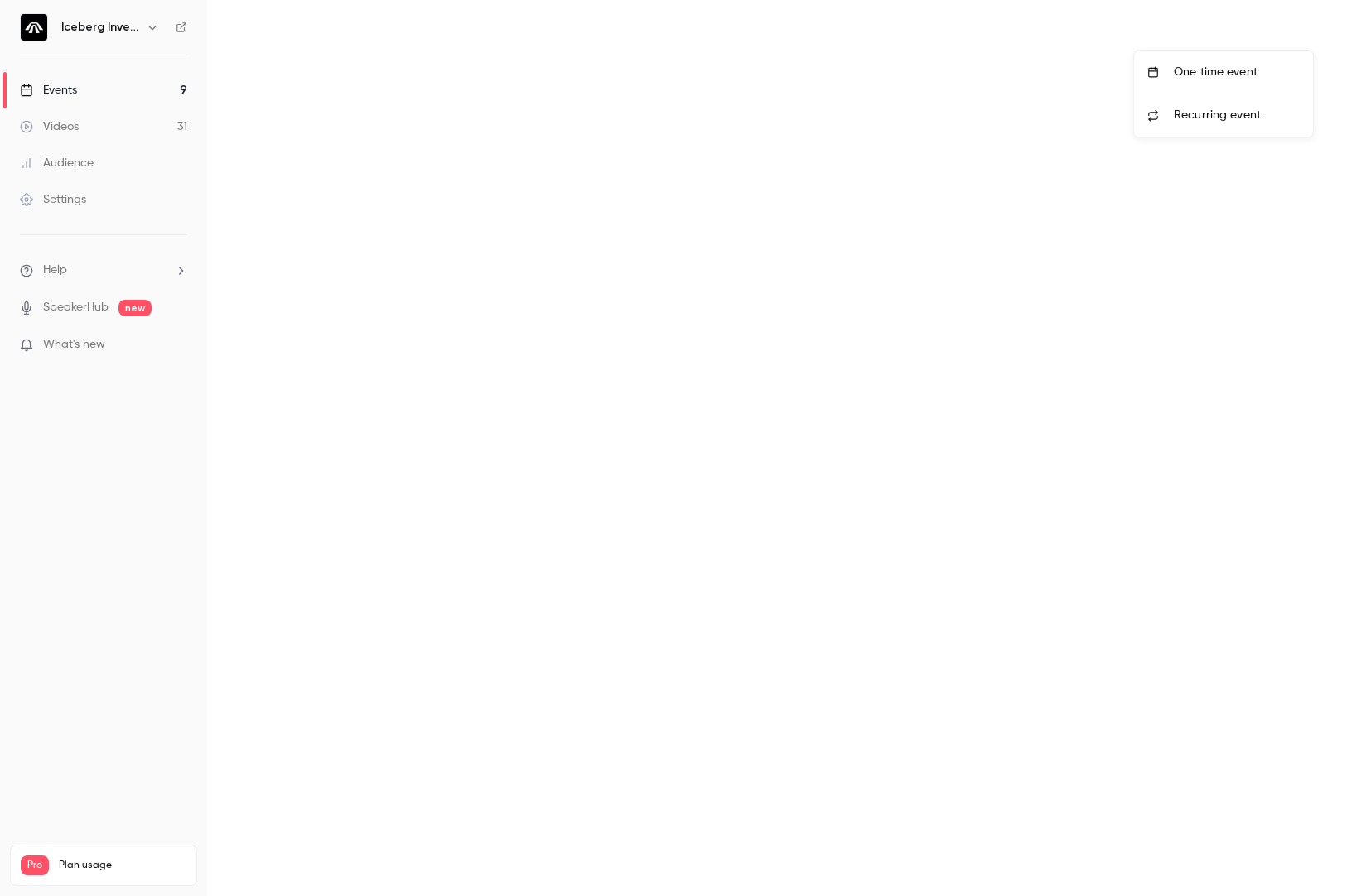
click at [899, 72] on div at bounding box center [673, 448] width 1347 height 896
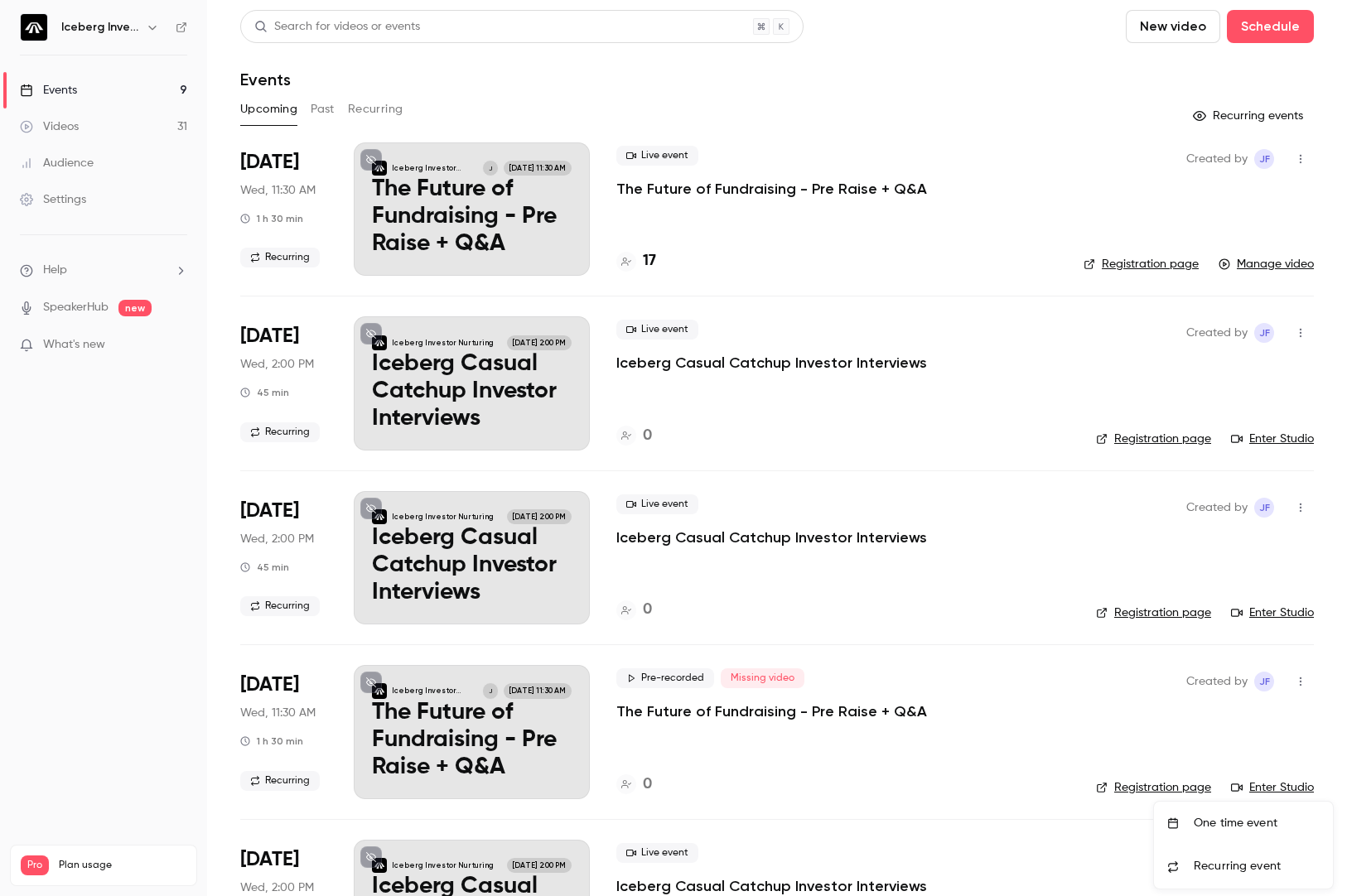
click at [77, 90] on div at bounding box center [673, 448] width 1347 height 896
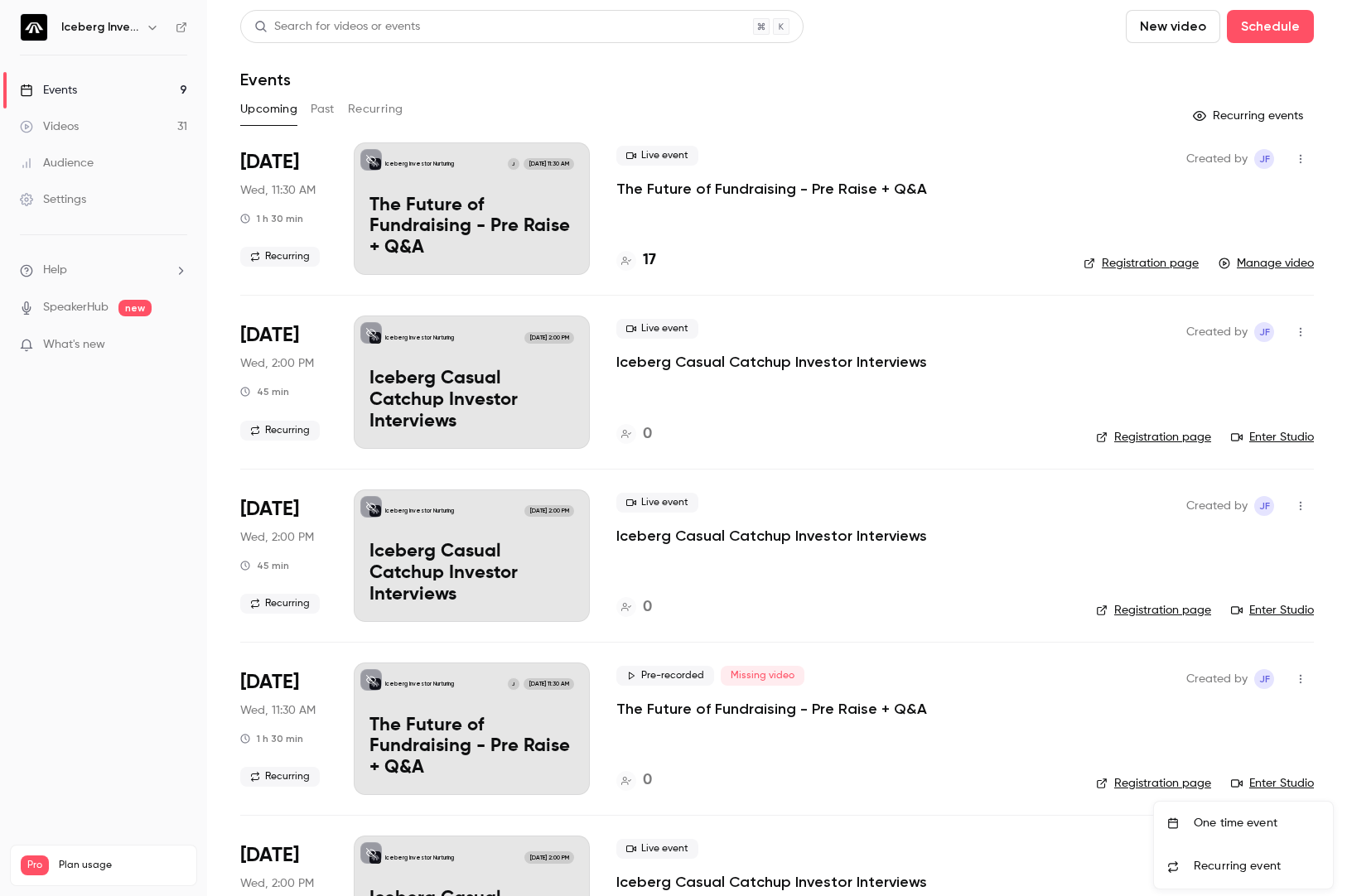
click at [65, 87] on div at bounding box center [673, 448] width 1347 height 896
drag, startPoint x: 74, startPoint y: 87, endPoint x: 84, endPoint y: 87, distance: 10.0
click at [76, 87] on div at bounding box center [673, 448] width 1347 height 896
click at [779, 189] on div at bounding box center [673, 448] width 1347 height 896
click at [791, 183] on div at bounding box center [673, 448] width 1347 height 896
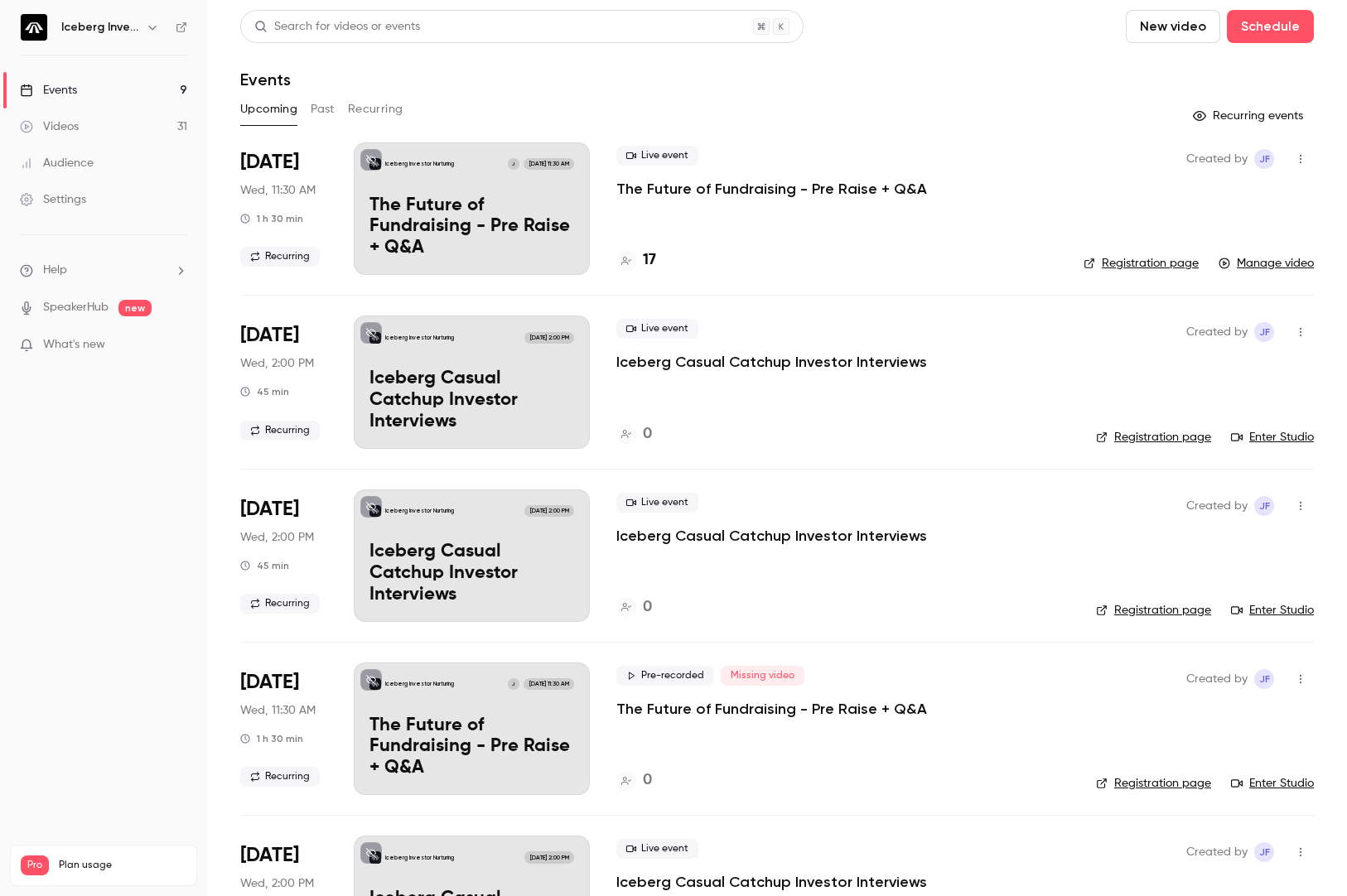
click at [713, 188] on p "The Future of Fundraising - Pre Raise + Q&A" at bounding box center [772, 189] width 310 height 20
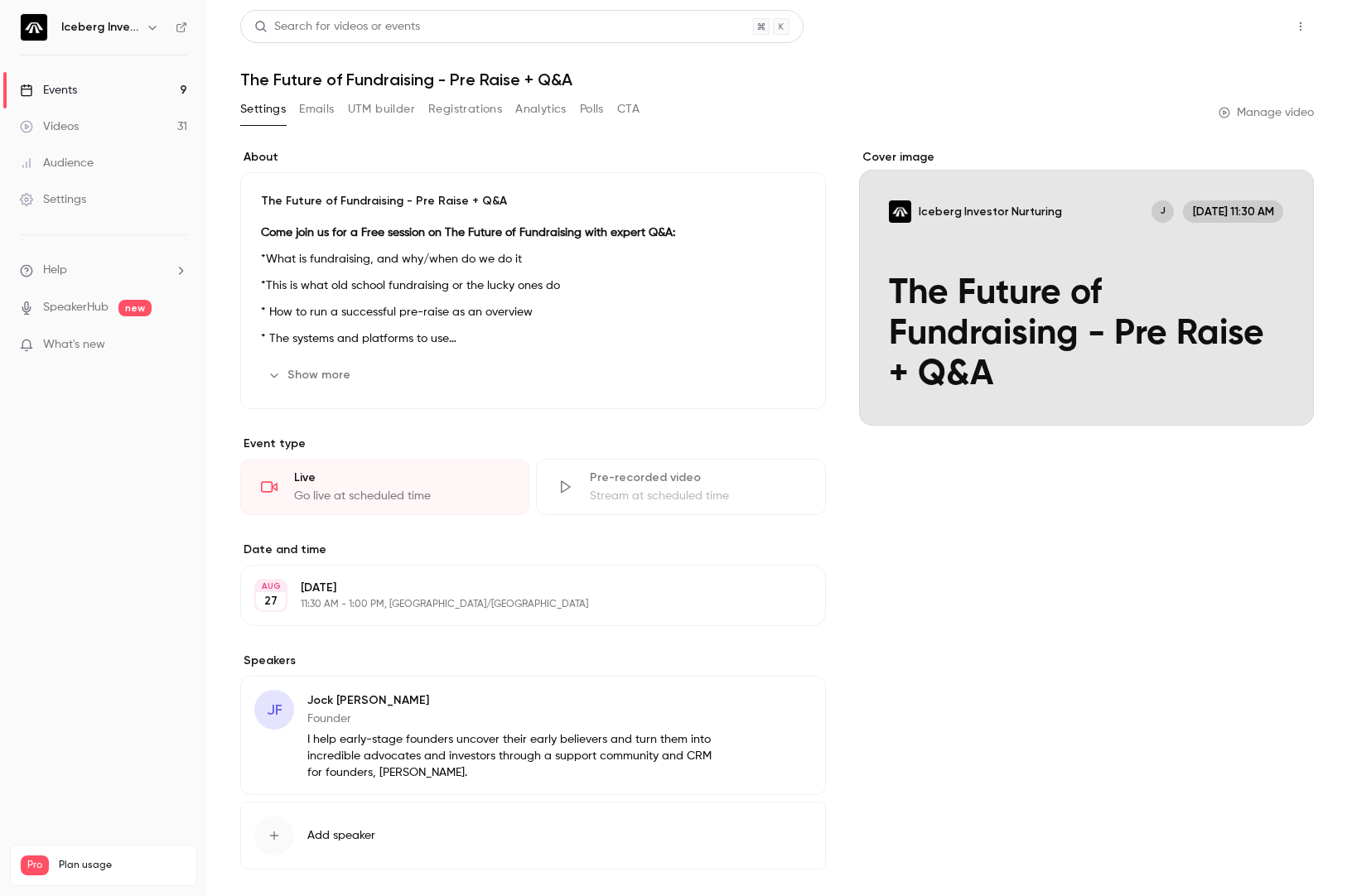
click at [1232, 30] on button "Share" at bounding box center [1242, 26] width 66 height 33
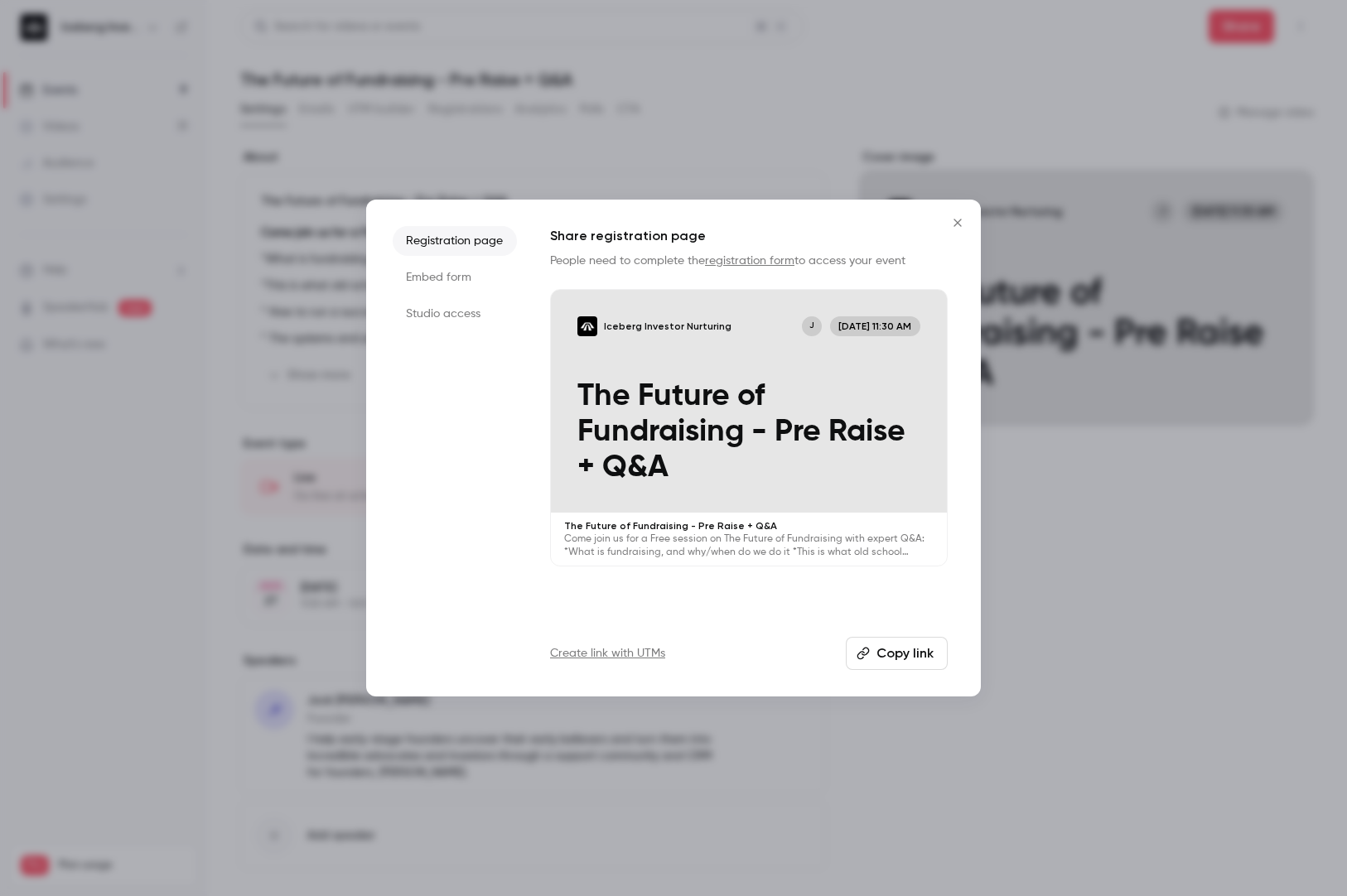
click at [899, 651] on button "Copy link" at bounding box center [896, 653] width 102 height 33
